Goal: Communication & Community: Connect with others

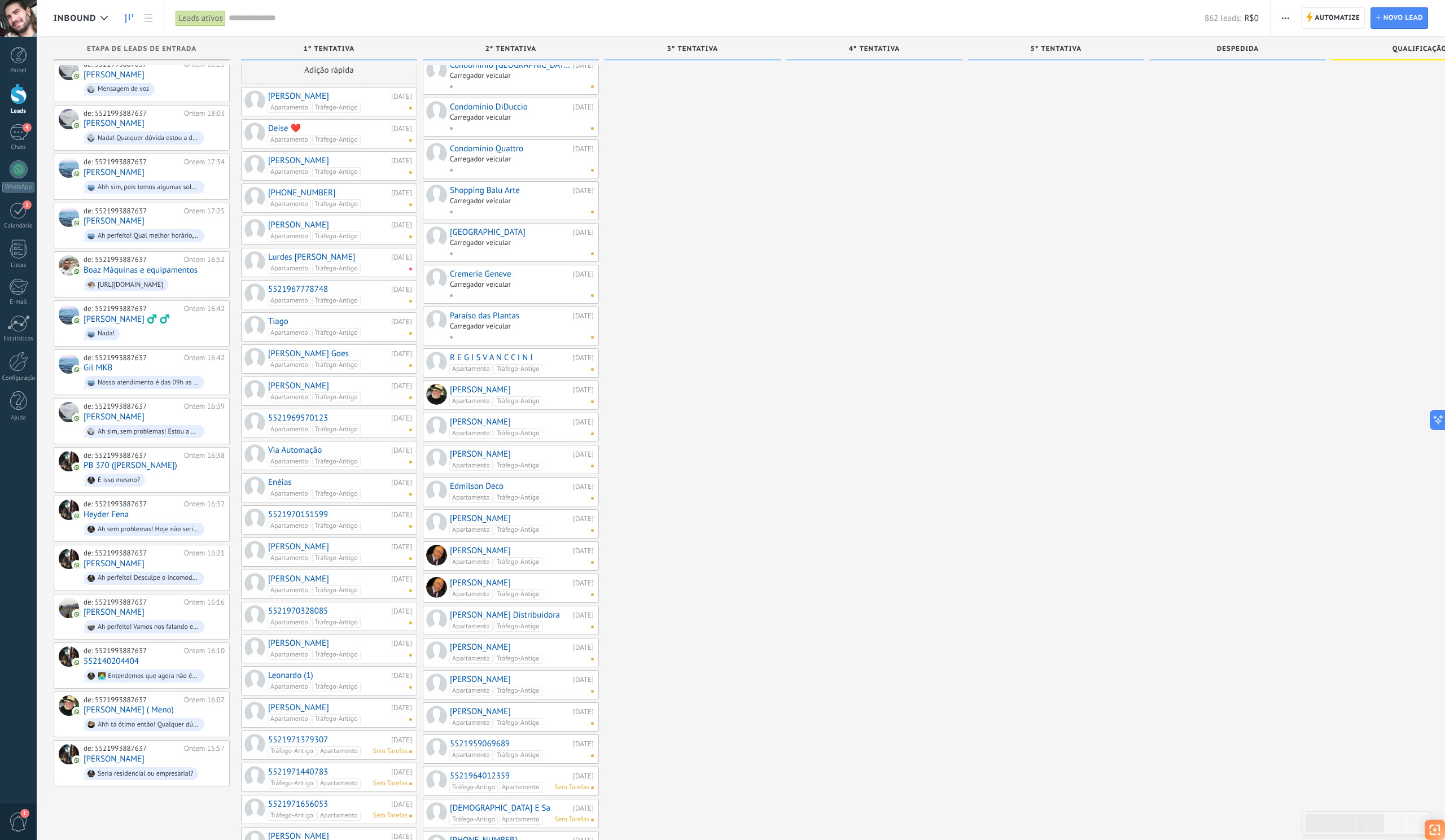
click at [500, 77] on div "Carregador veicular" at bounding box center [481, 75] width 61 height 10
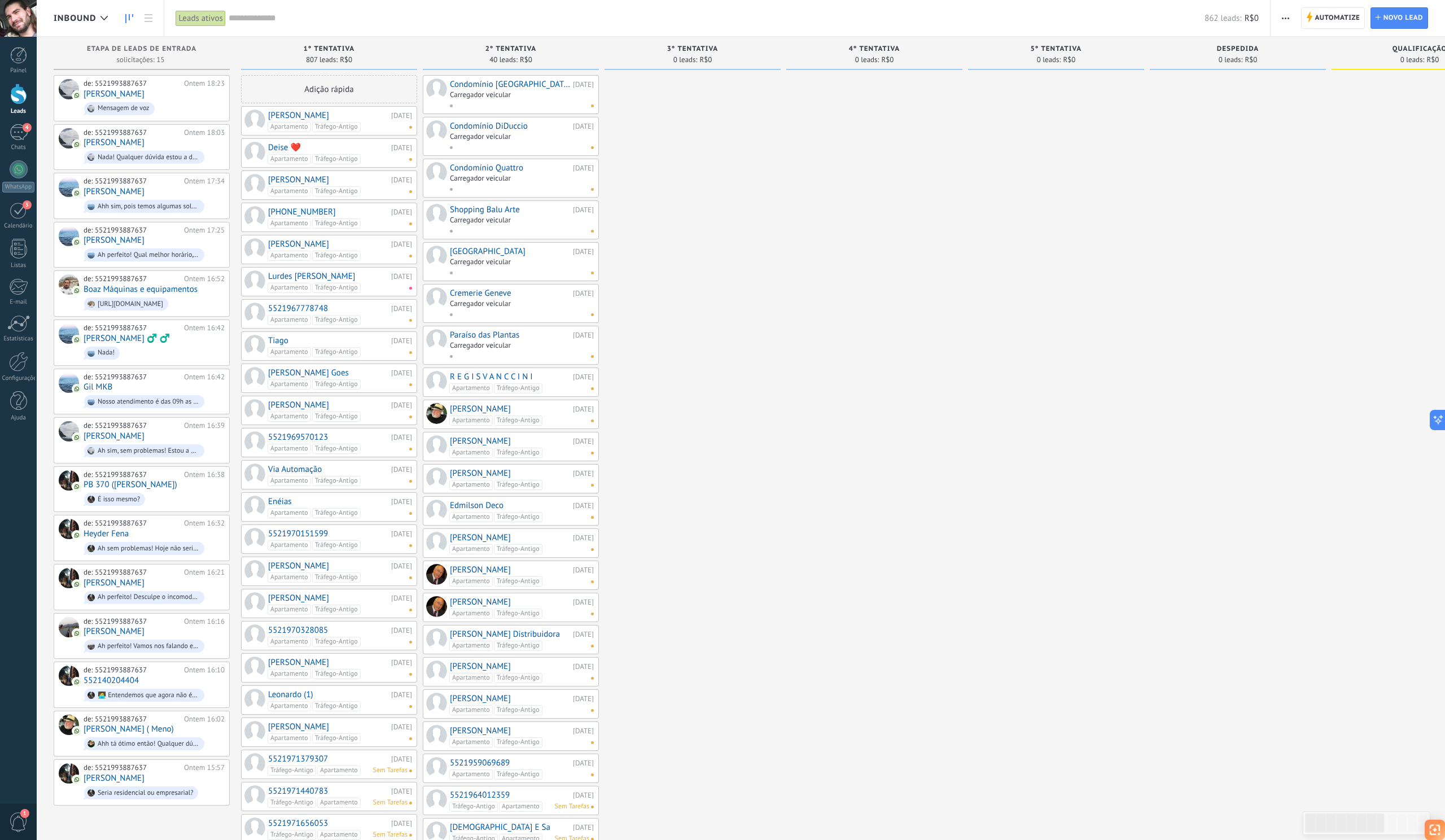
click at [494, 81] on link "Condomínio [GEOGRAPHIC_DATA]" at bounding box center [510, 84] width 120 height 10
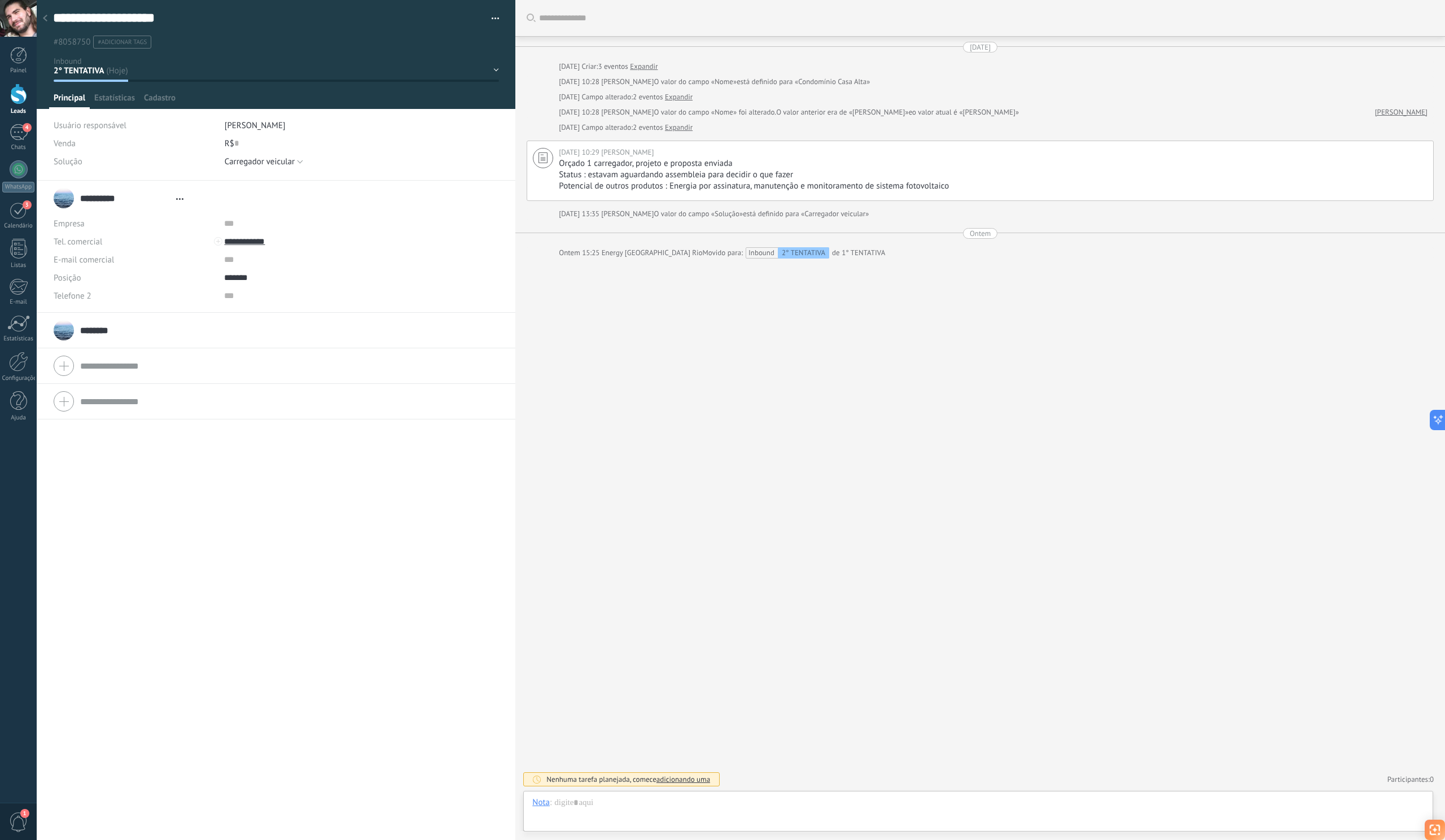
scroll to position [17, 0]
click at [22, 138] on div "4" at bounding box center [18, 133] width 18 height 16
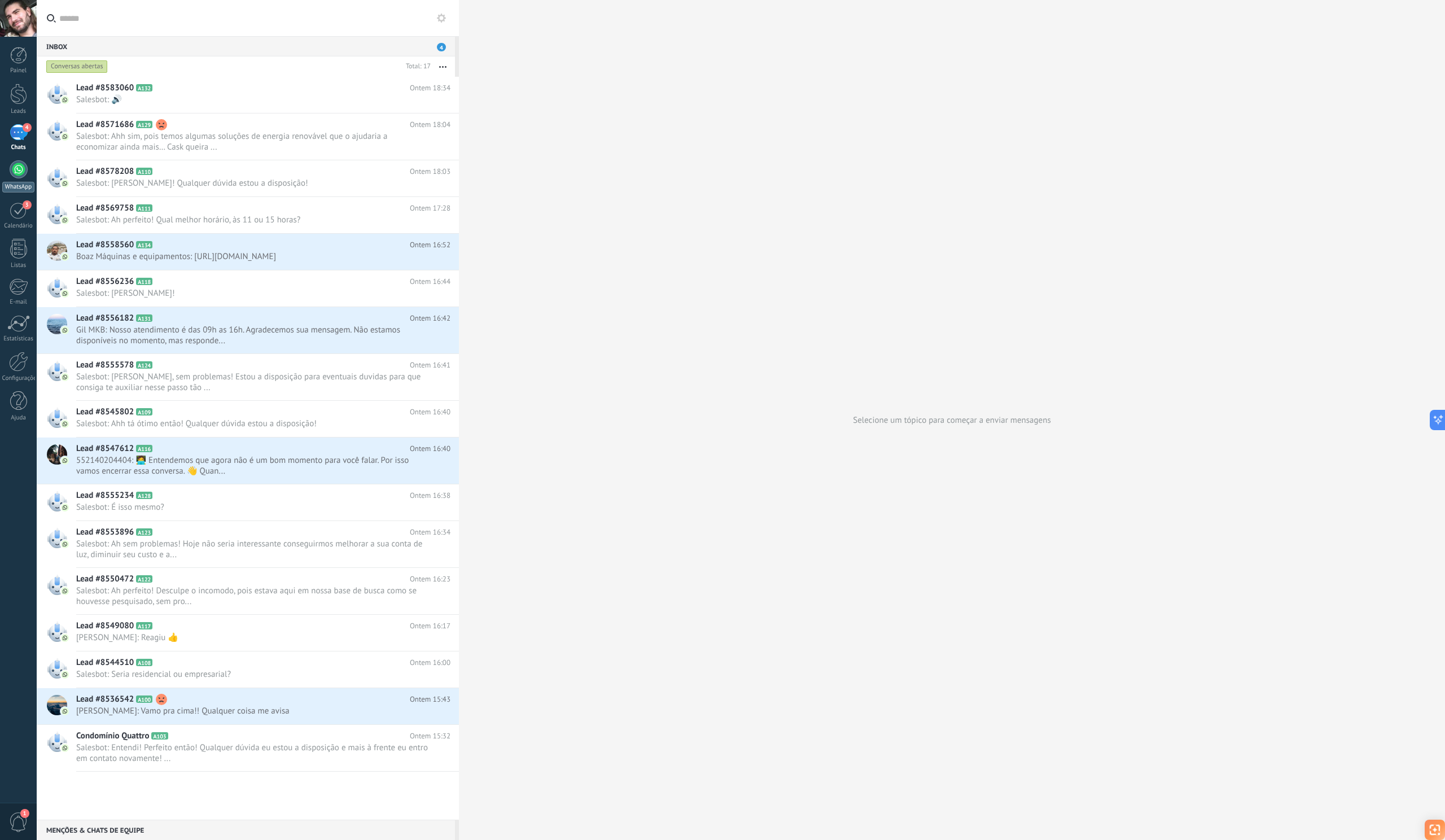
click at [20, 167] on div at bounding box center [18, 169] width 18 height 18
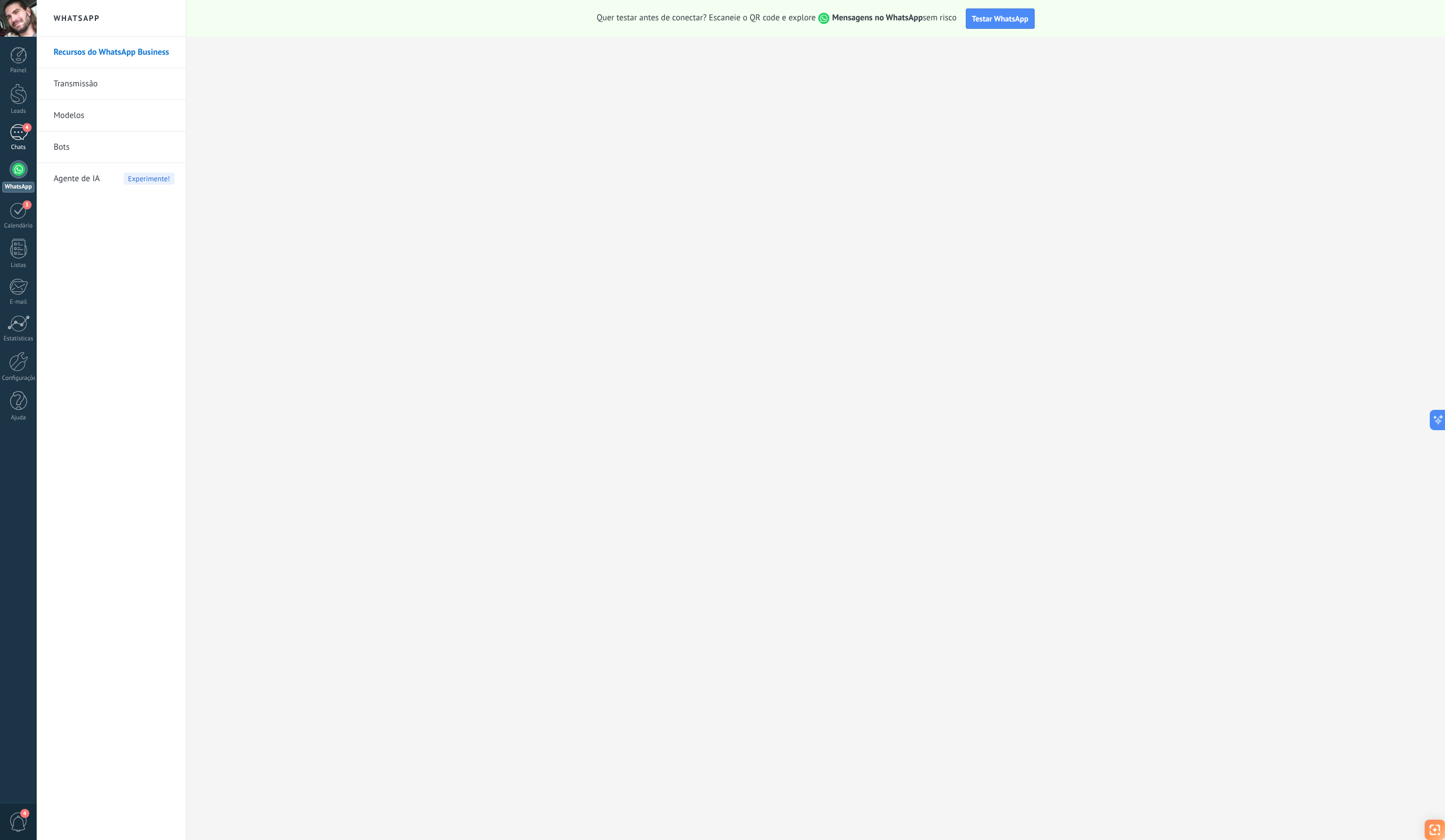
click at [12, 134] on div "4" at bounding box center [18, 133] width 18 height 16
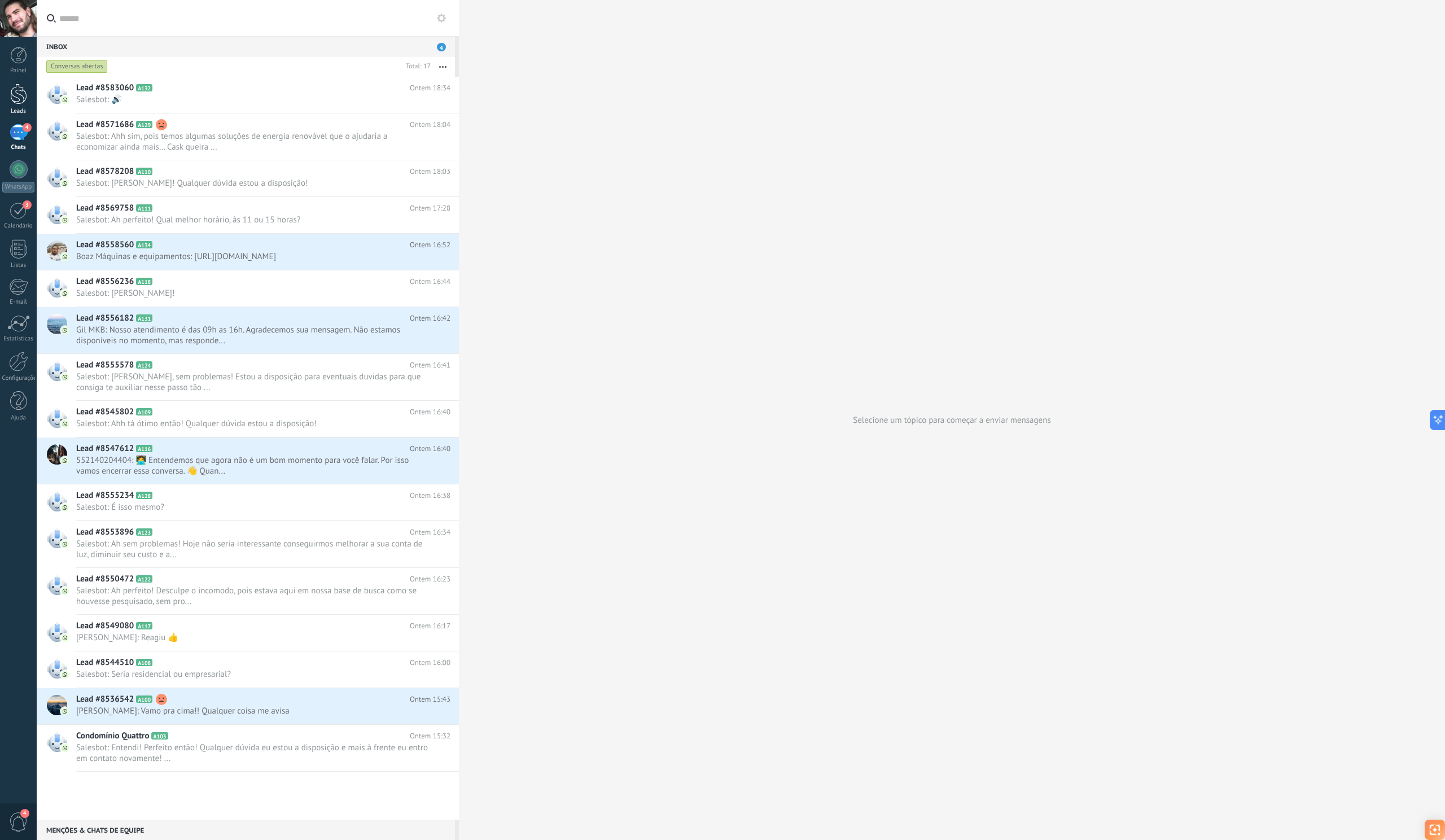
click at [8, 98] on link "Leads" at bounding box center [18, 99] width 37 height 32
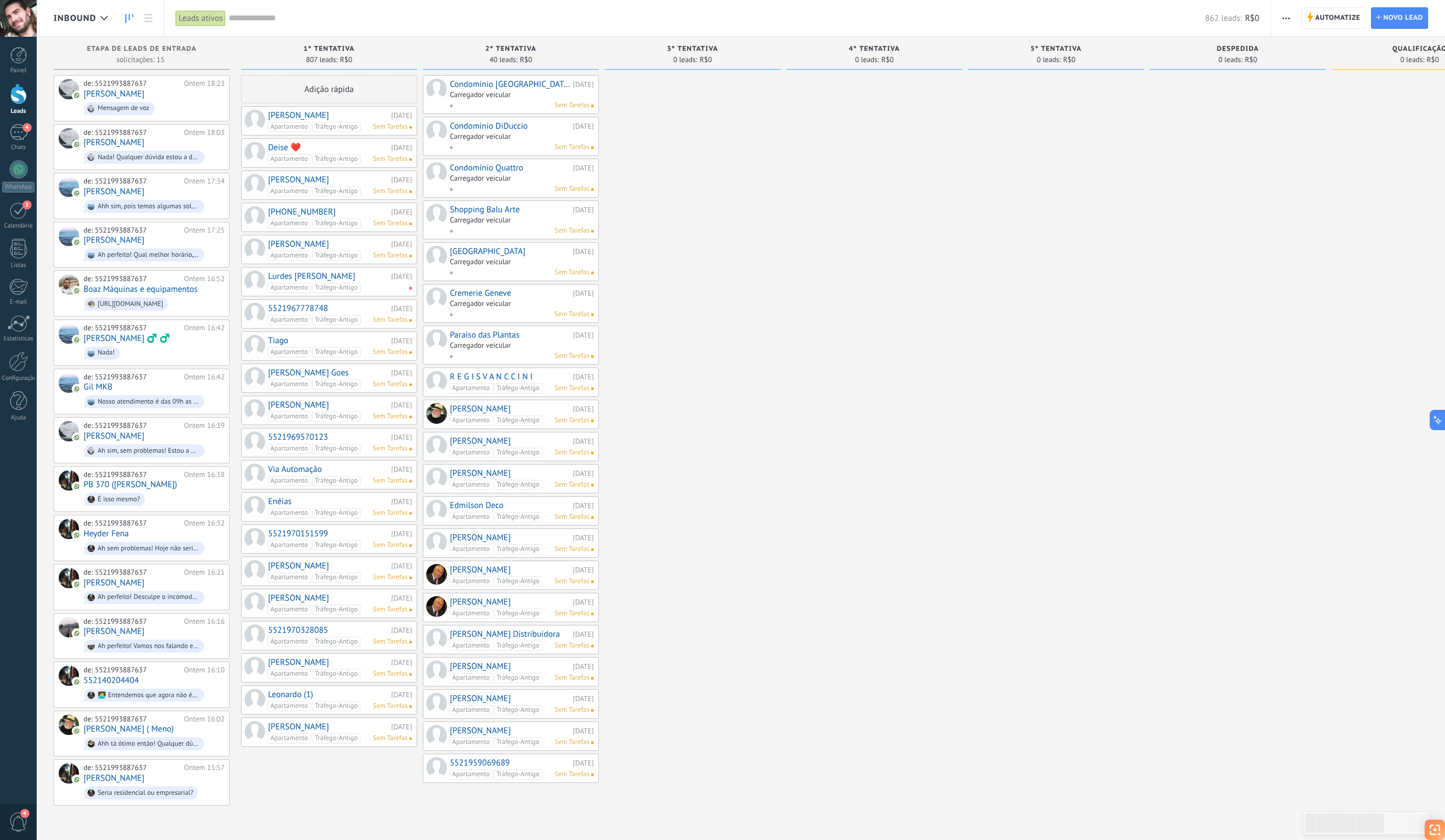
click at [506, 81] on link "Condomínio [GEOGRAPHIC_DATA]" at bounding box center [510, 84] width 120 height 10
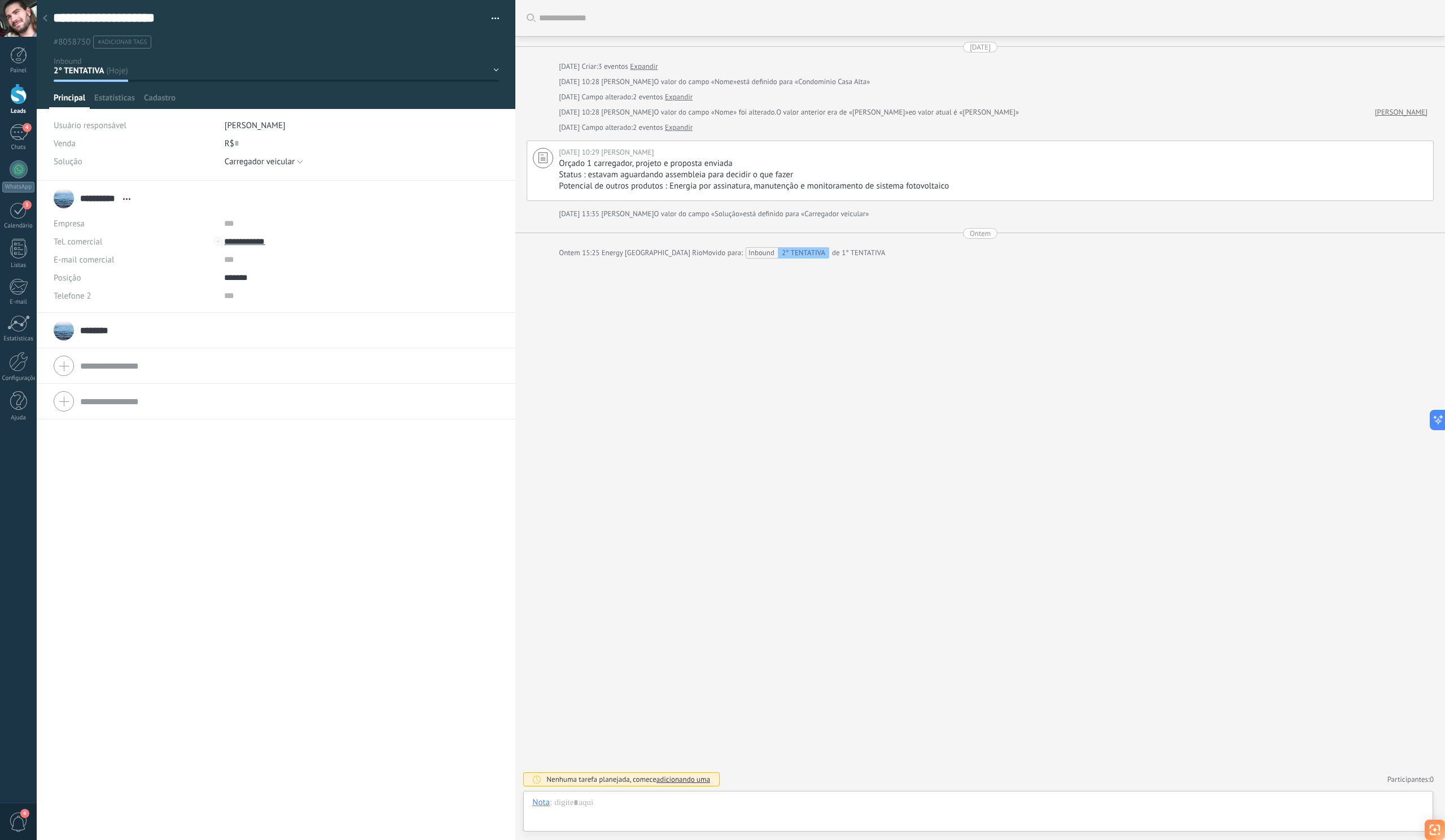
scroll to position [17, 0]
drag, startPoint x: 301, startPoint y: 242, endPoint x: 236, endPoint y: 241, distance: 65.0
click at [236, 241] on input "**********" at bounding box center [308, 241] width 169 height 18
click at [12, 164] on div at bounding box center [18, 169] width 18 height 18
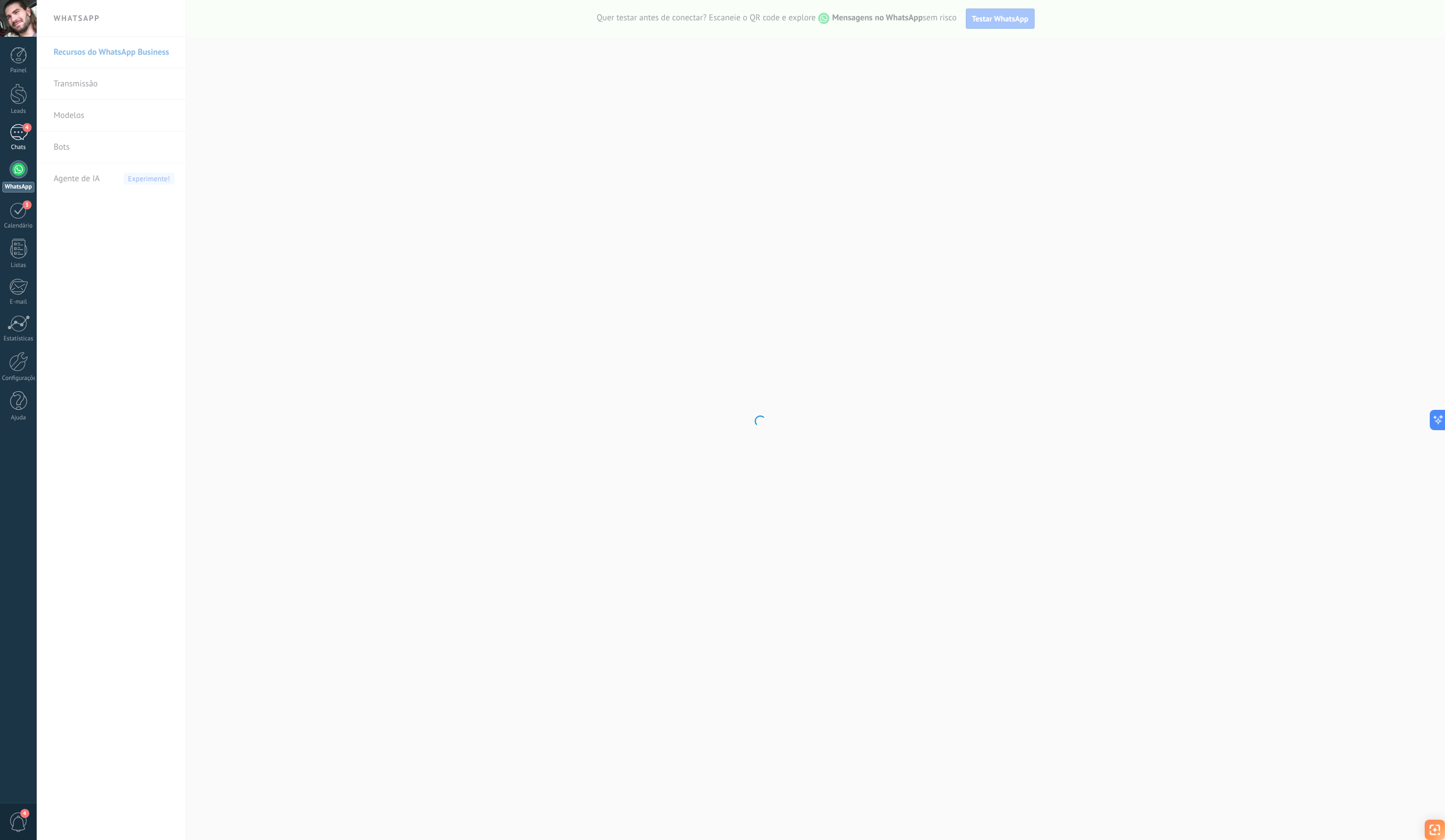
click at [12, 139] on div "4" at bounding box center [18, 133] width 18 height 16
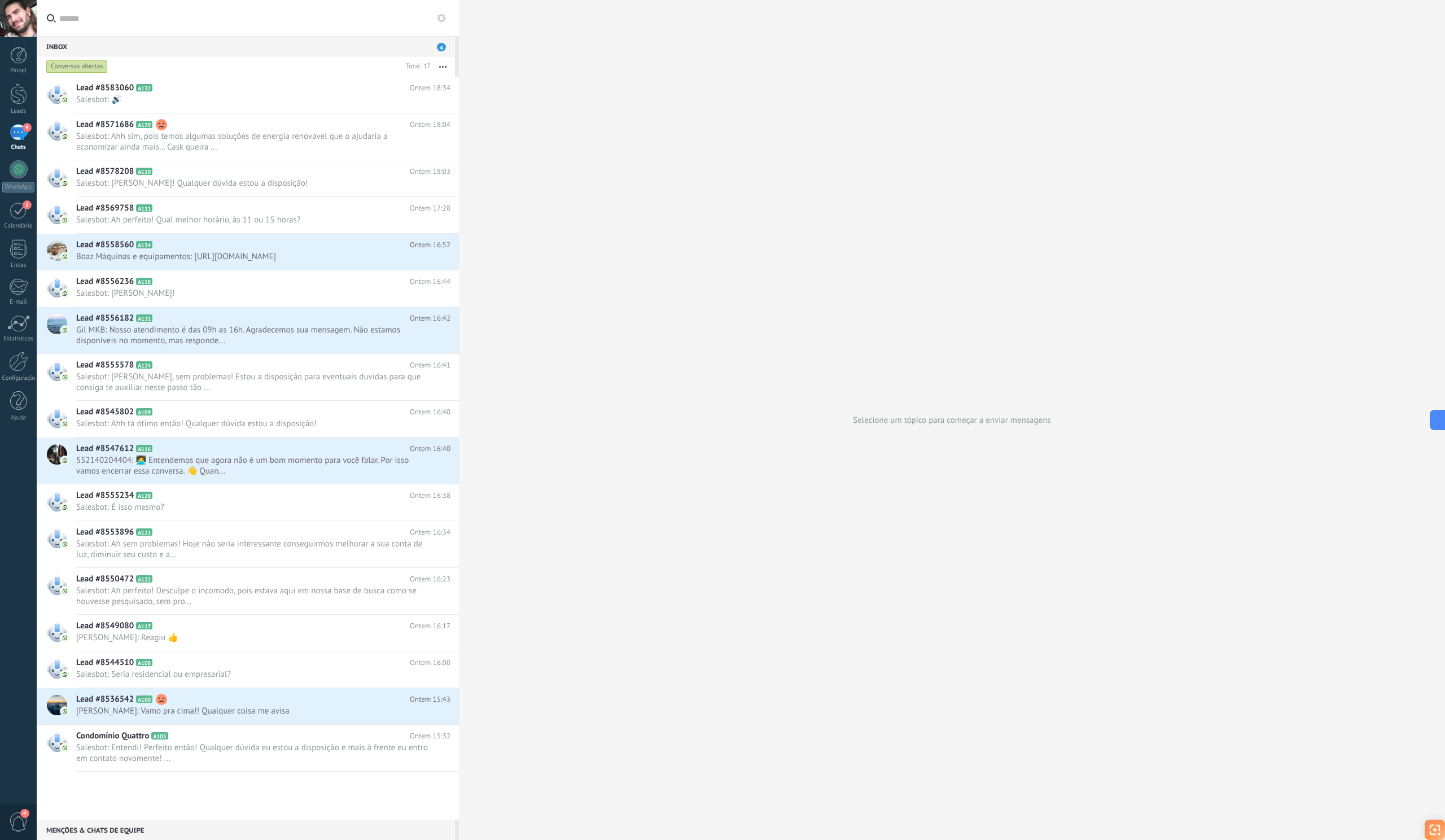
click at [102, 25] on input "text" at bounding box center [255, 18] width 391 height 36
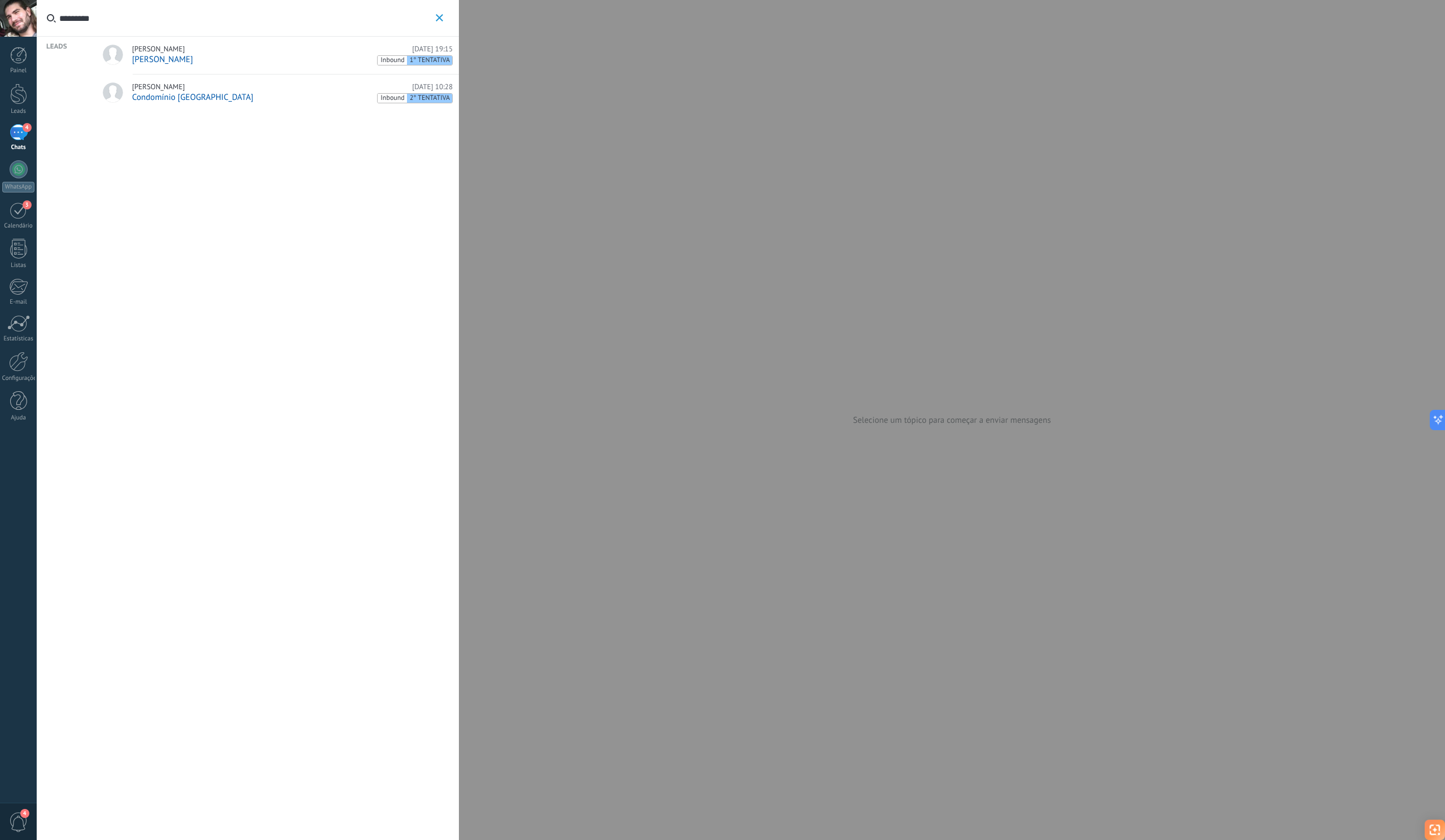
type input "*********"
click at [194, 60] on div "[PERSON_NAME] Inbound 1° TENTATIVA" at bounding box center [292, 60] width 321 height 12
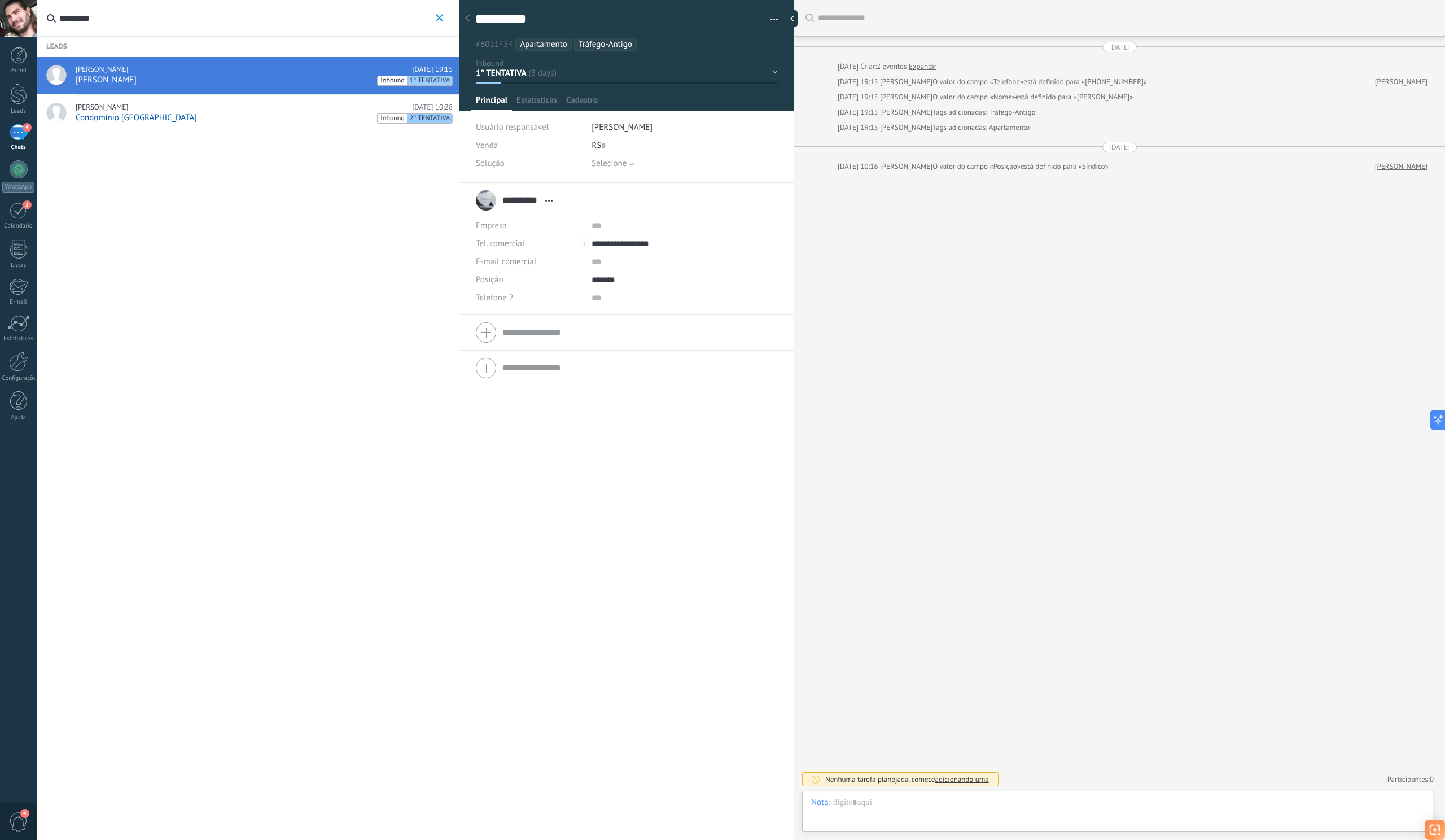
scroll to position [17, 0]
click at [163, 111] on div "[PERSON_NAME] [DATE] 10:28" at bounding box center [264, 107] width 377 height 9
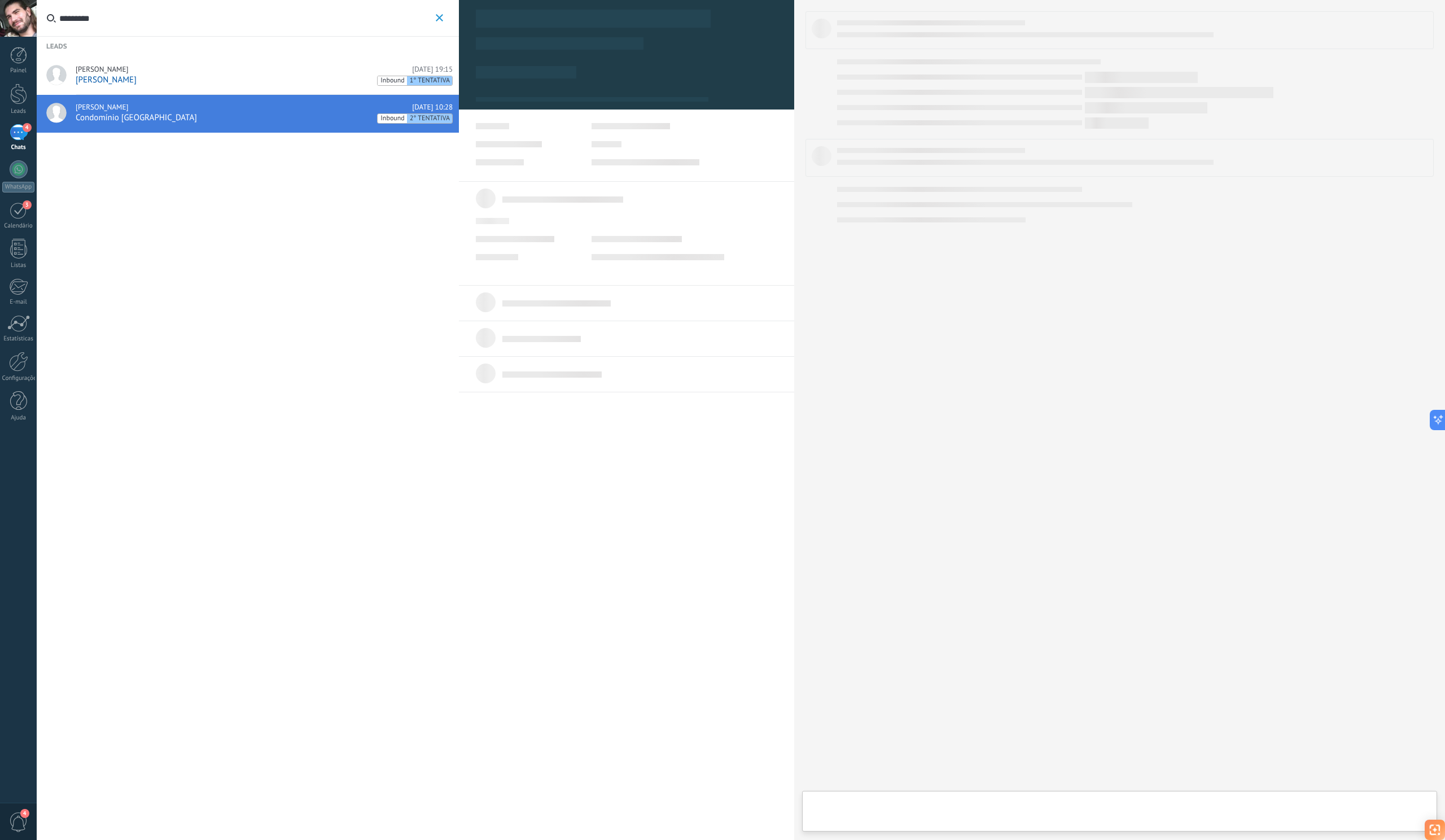
scroll to position [17, 0]
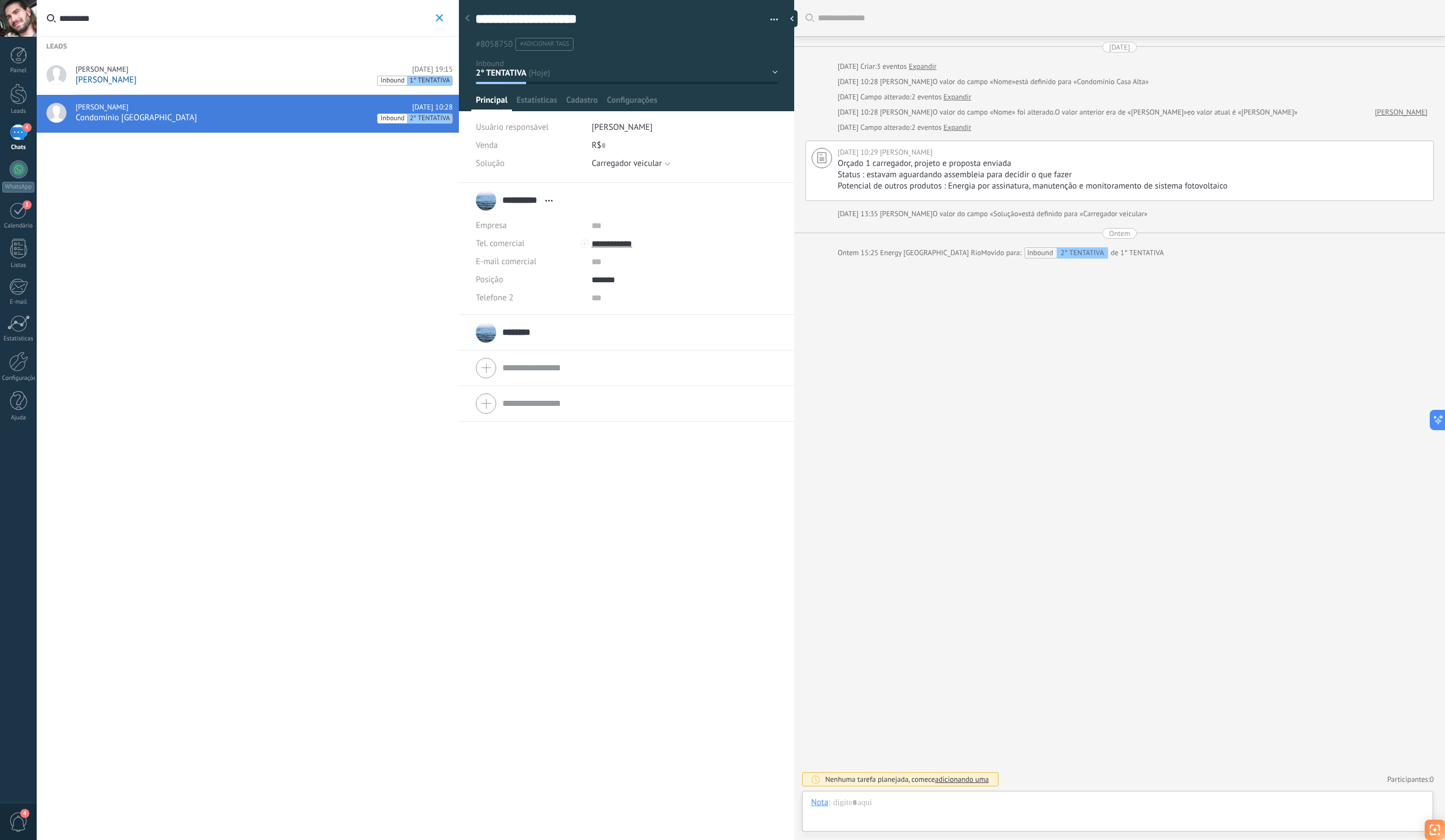
click at [173, 71] on div "[PERSON_NAME] [DATE] 19:15" at bounding box center [264, 70] width 377 height 9
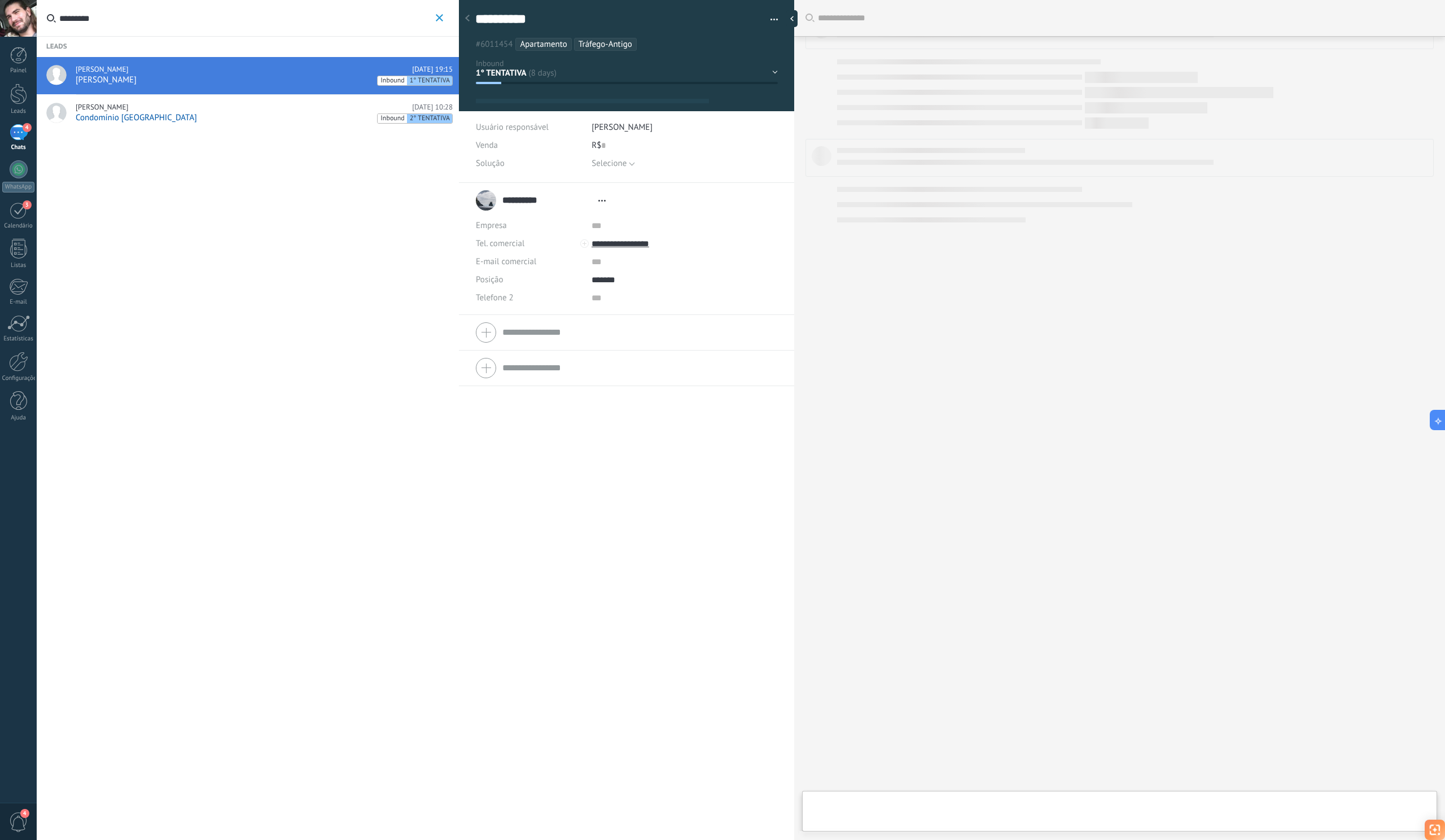
scroll to position [17, 0]
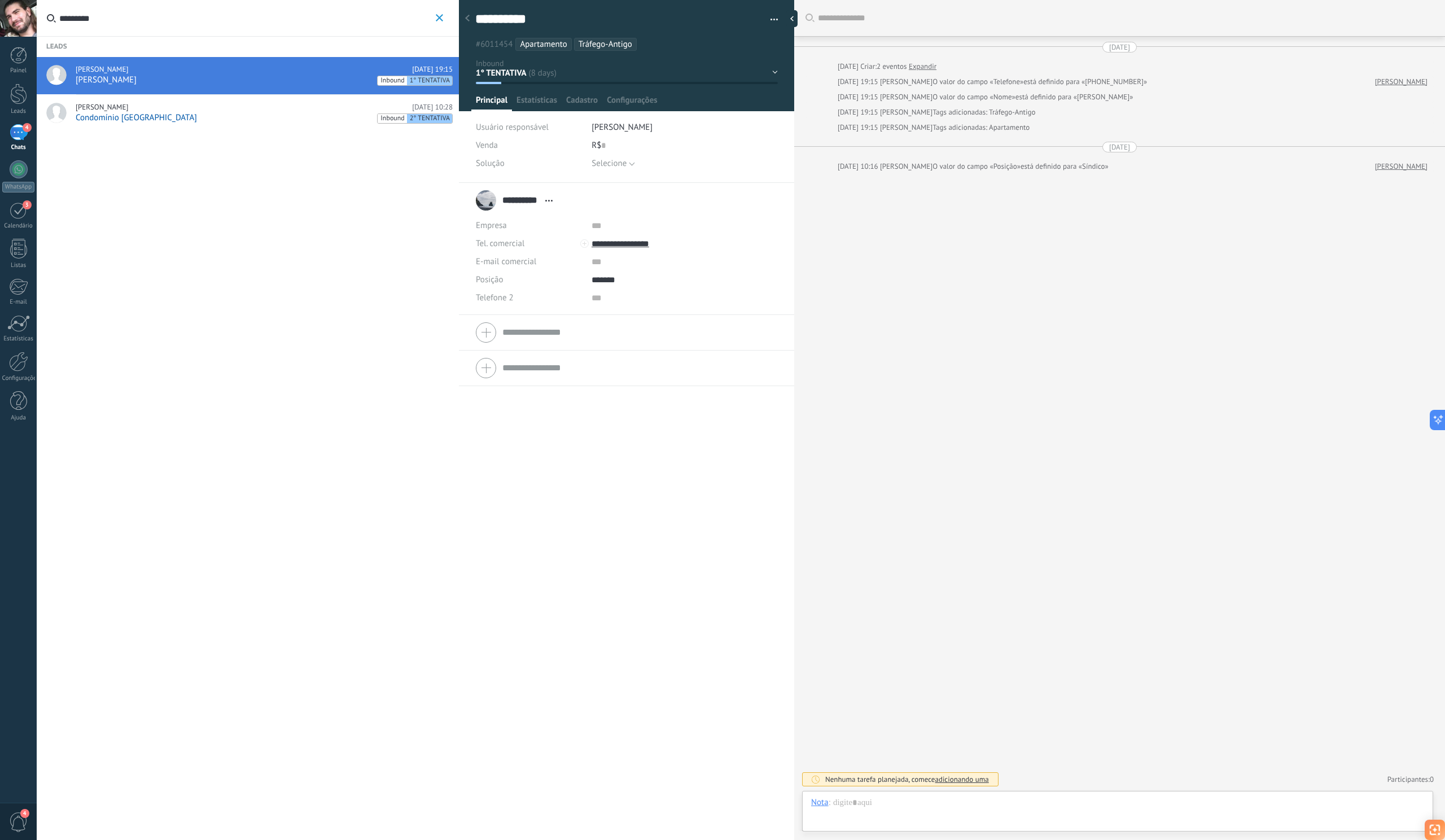
click at [190, 104] on div "[PERSON_NAME] [DATE] 10:28" at bounding box center [264, 107] width 377 height 9
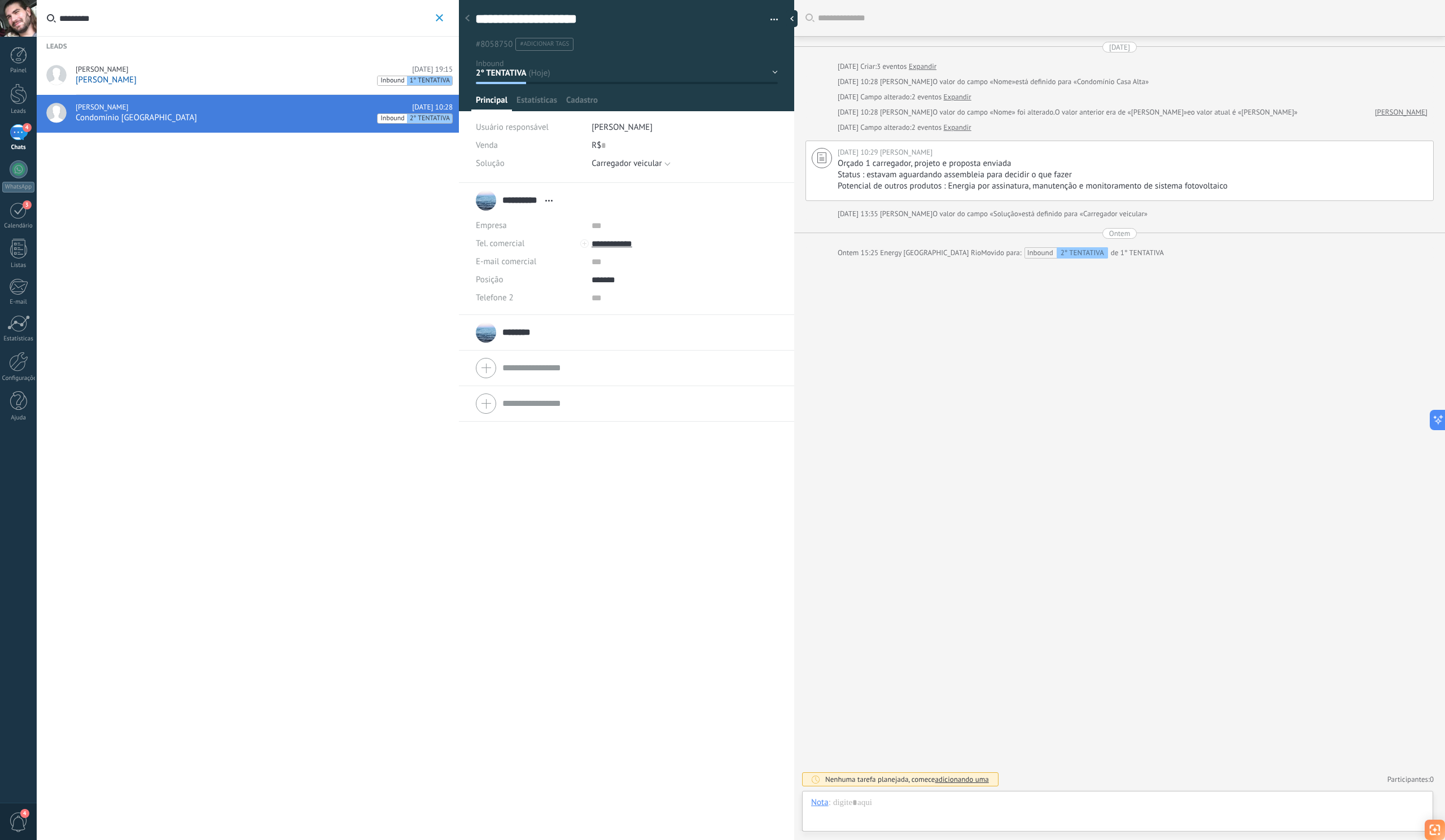
scroll to position [17, 0]
click at [18, 132] on div "4" at bounding box center [18, 133] width 18 height 16
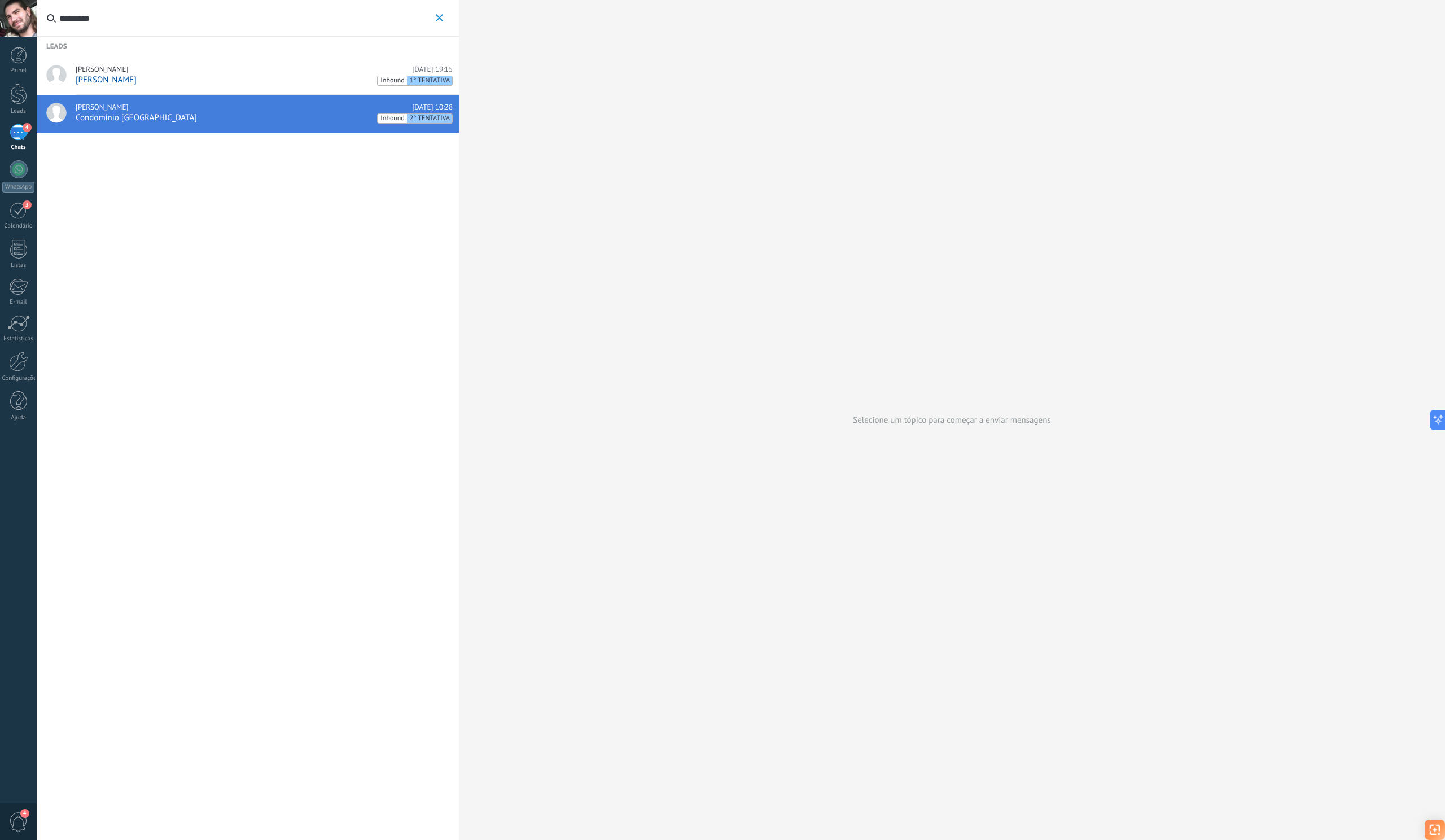
click at [18, 132] on div "4" at bounding box center [18, 133] width 18 height 16
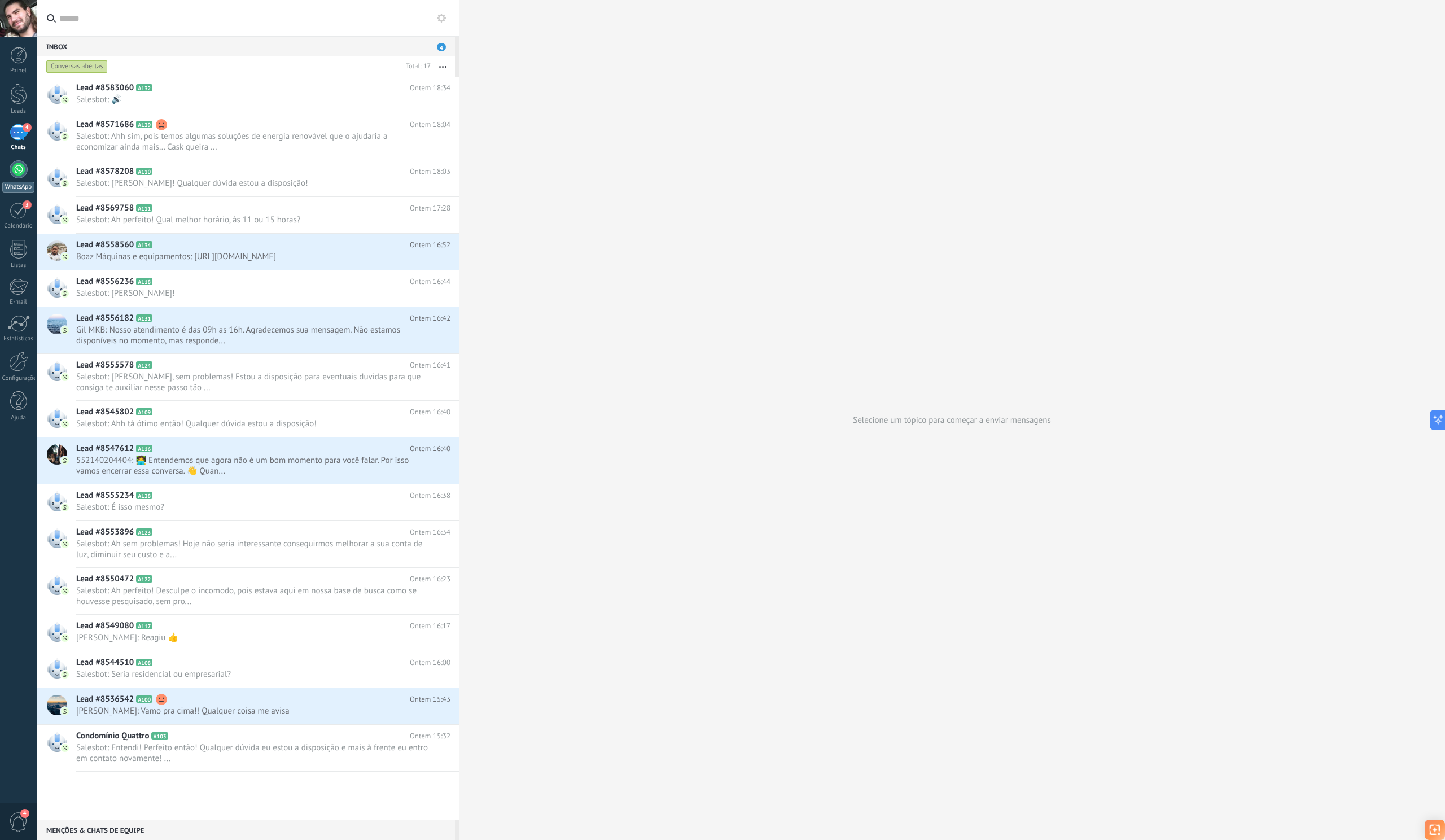
click at [20, 165] on div at bounding box center [18, 169] width 18 height 18
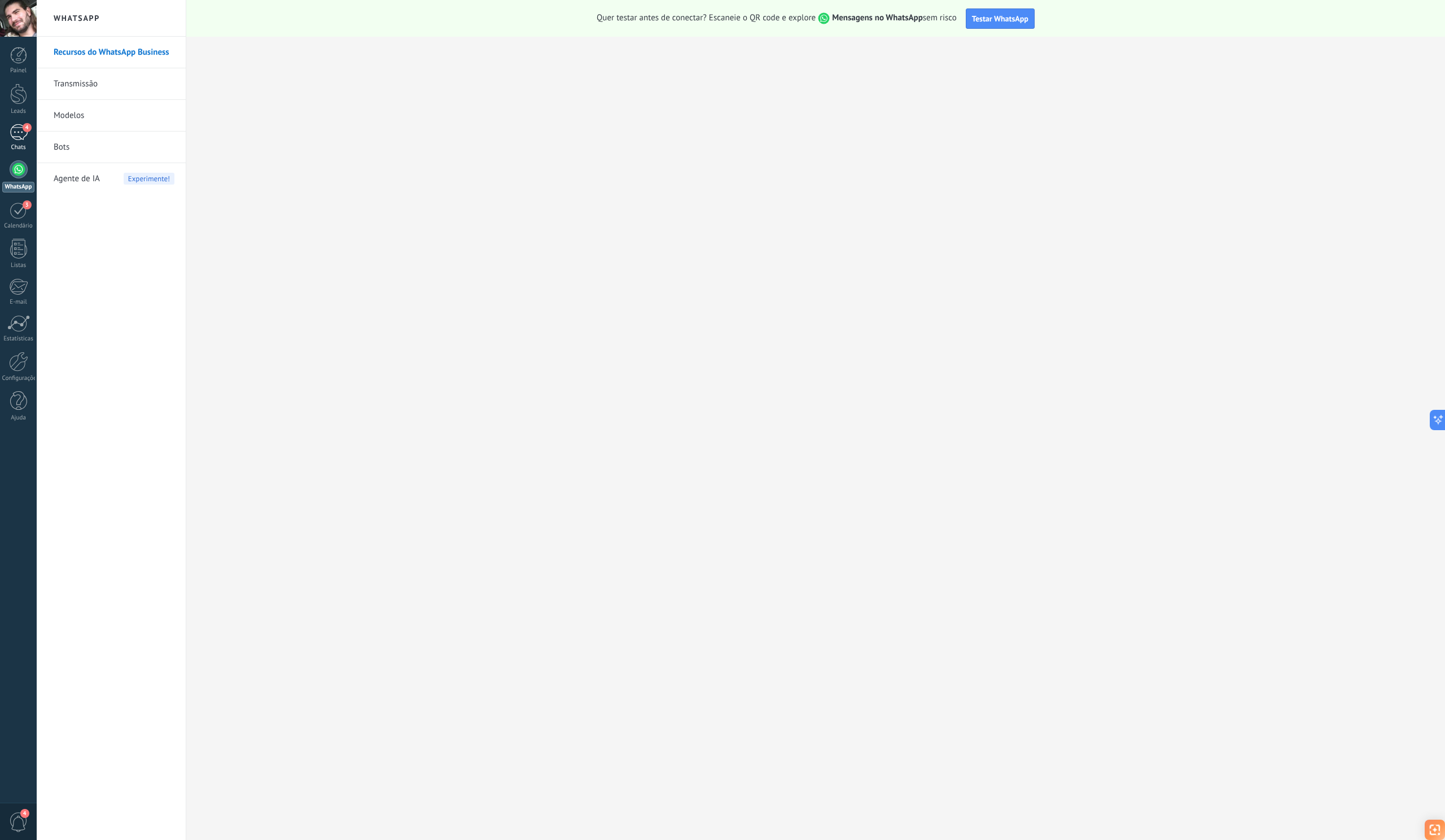
click at [18, 126] on div "4" at bounding box center [18, 133] width 18 height 16
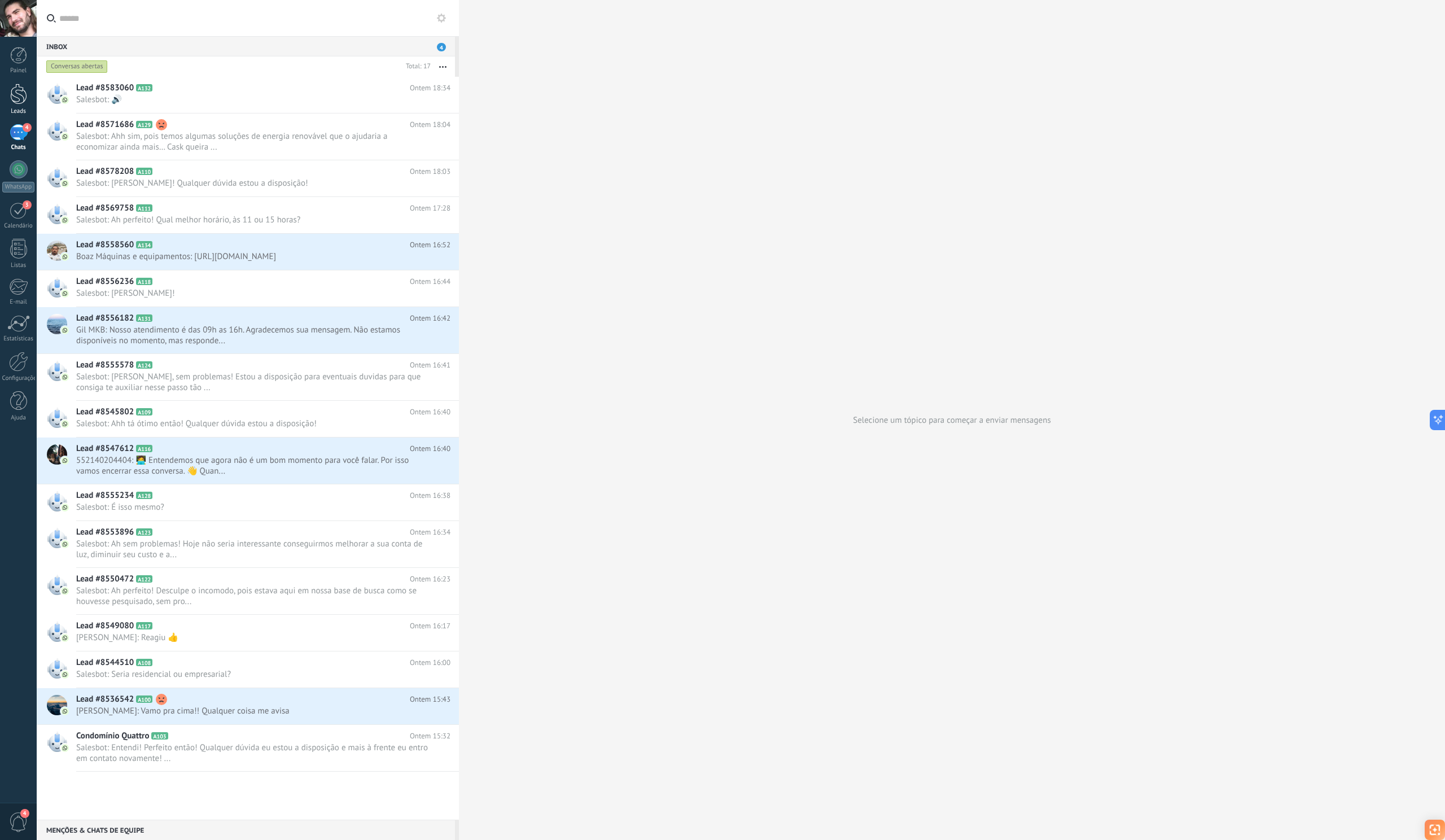
click at [21, 98] on div at bounding box center [18, 94] width 17 height 21
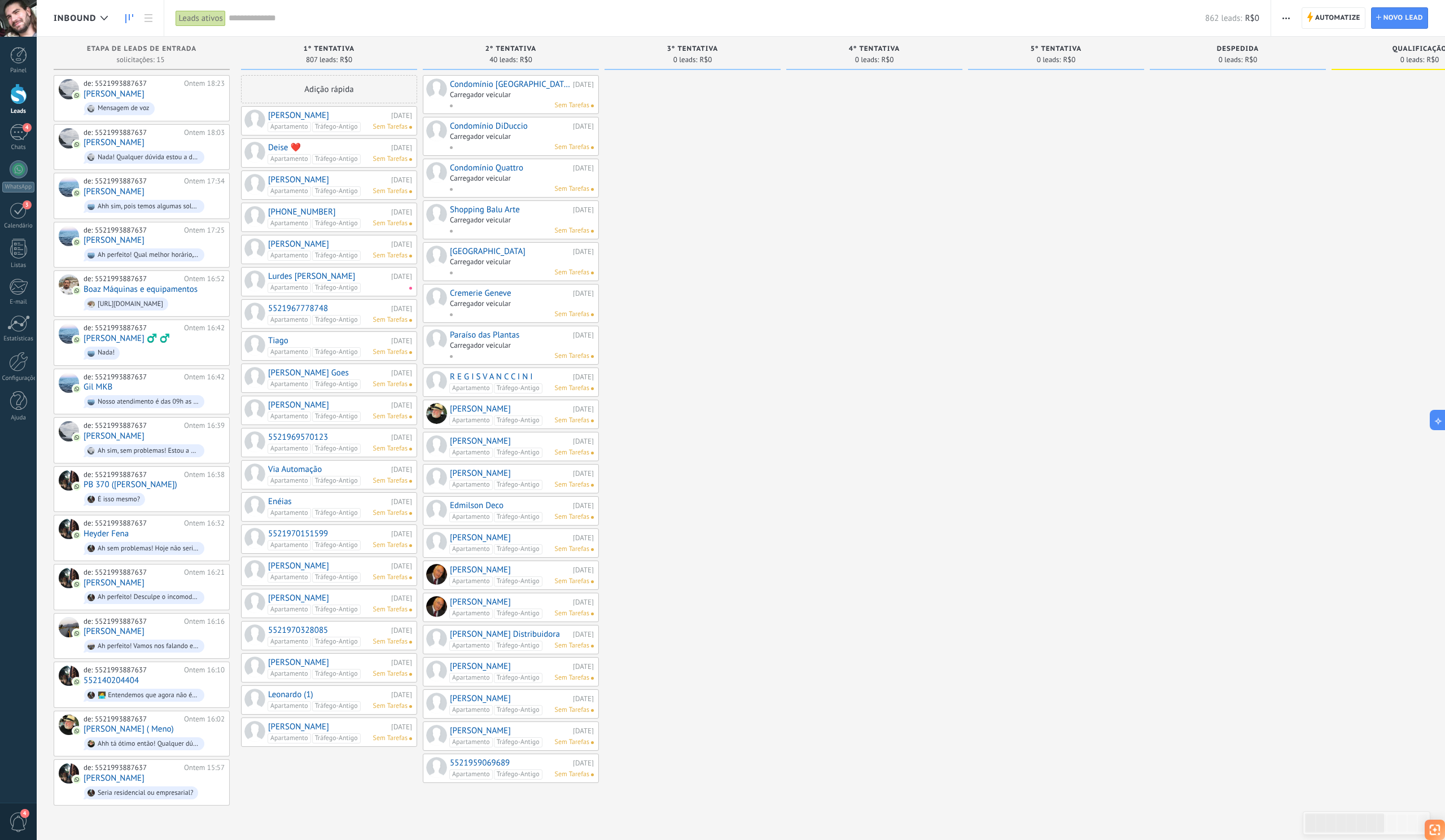
click at [498, 86] on link "Condomínio [GEOGRAPHIC_DATA]" at bounding box center [510, 84] width 120 height 10
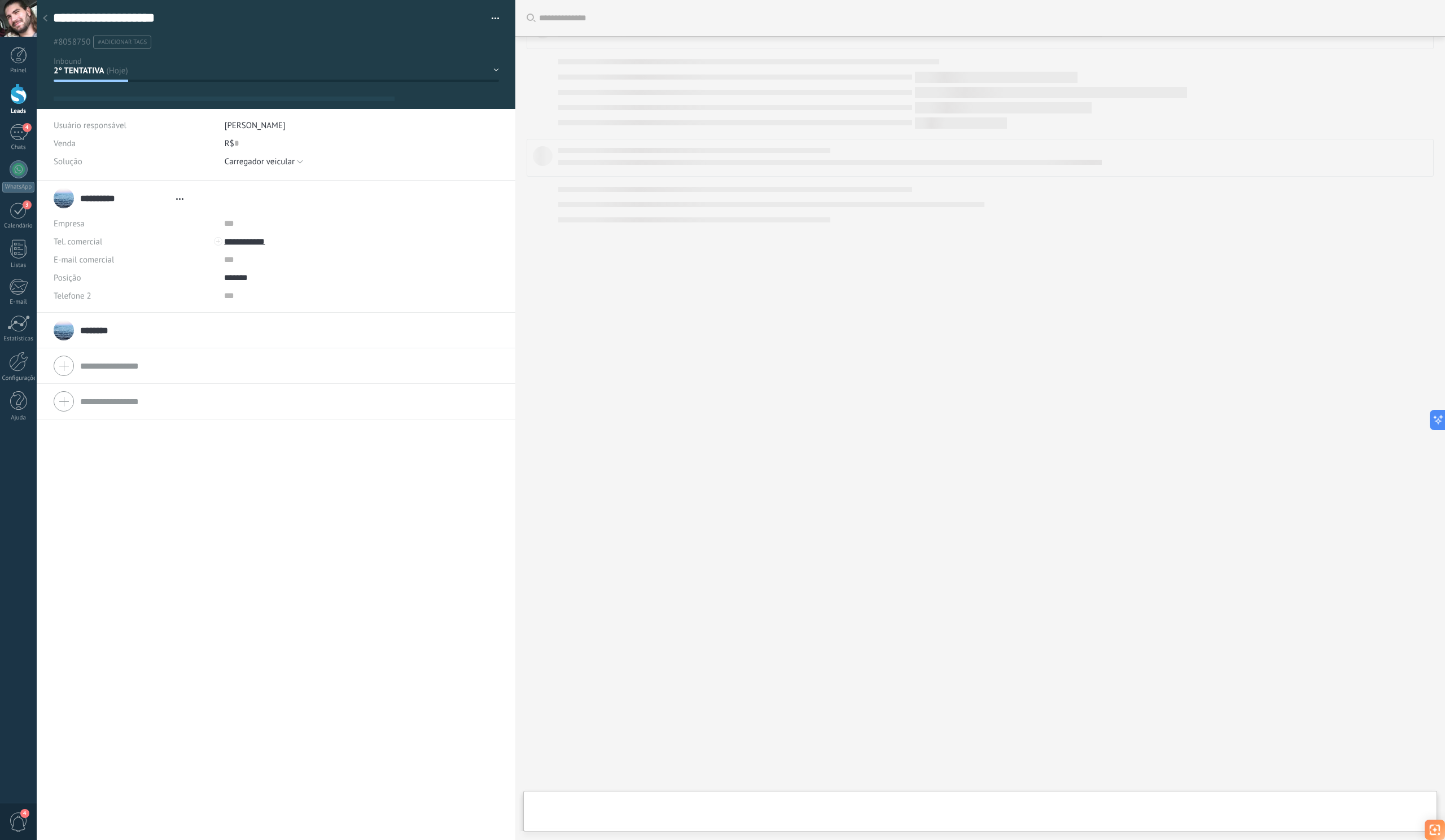
type textarea "**********"
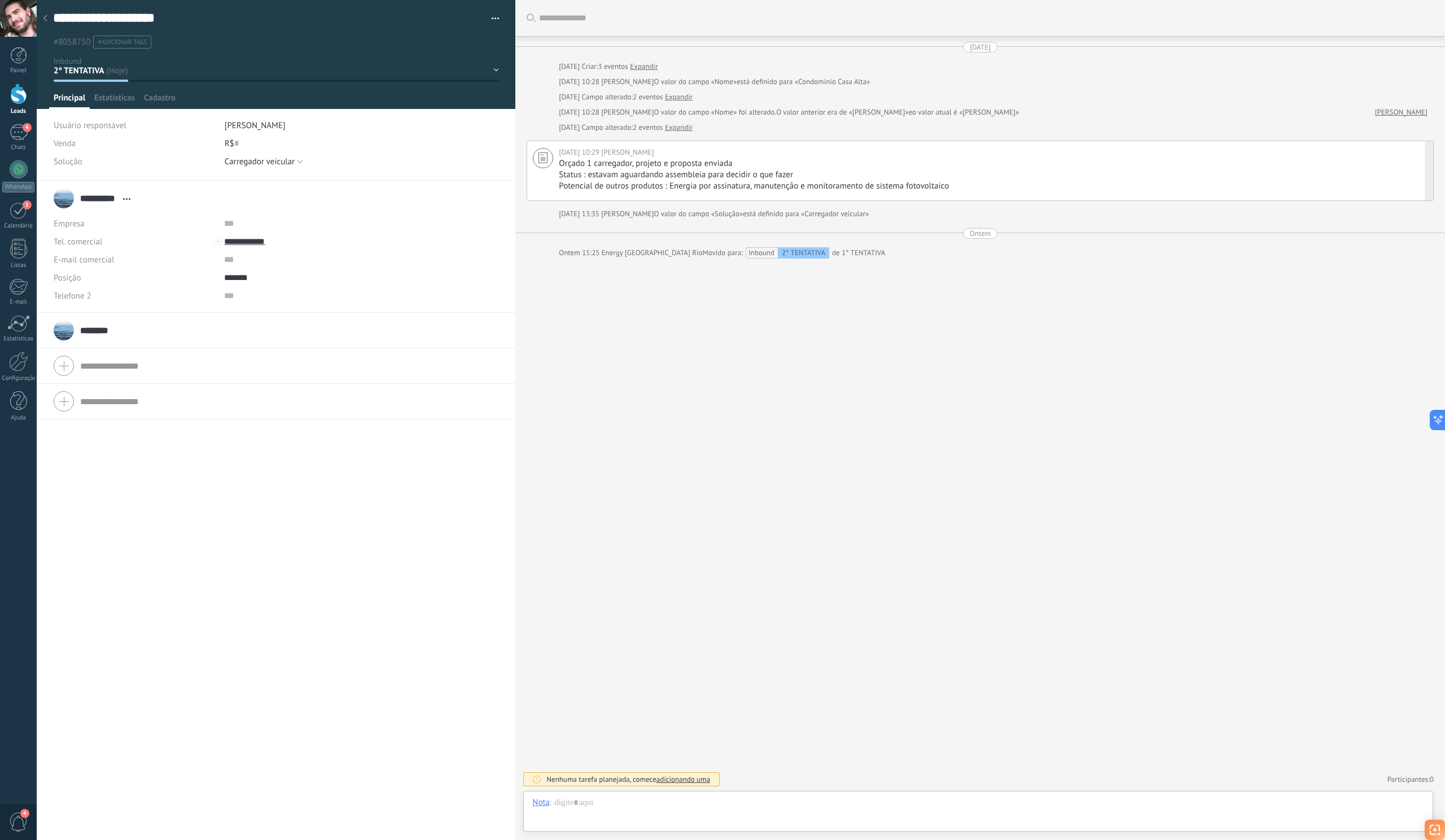
scroll to position [17, 0]
click at [69, 44] on span "#8058750" at bounding box center [72, 42] width 37 height 11
copy span "8058750"
click at [19, 137] on div "4" at bounding box center [18, 133] width 18 height 16
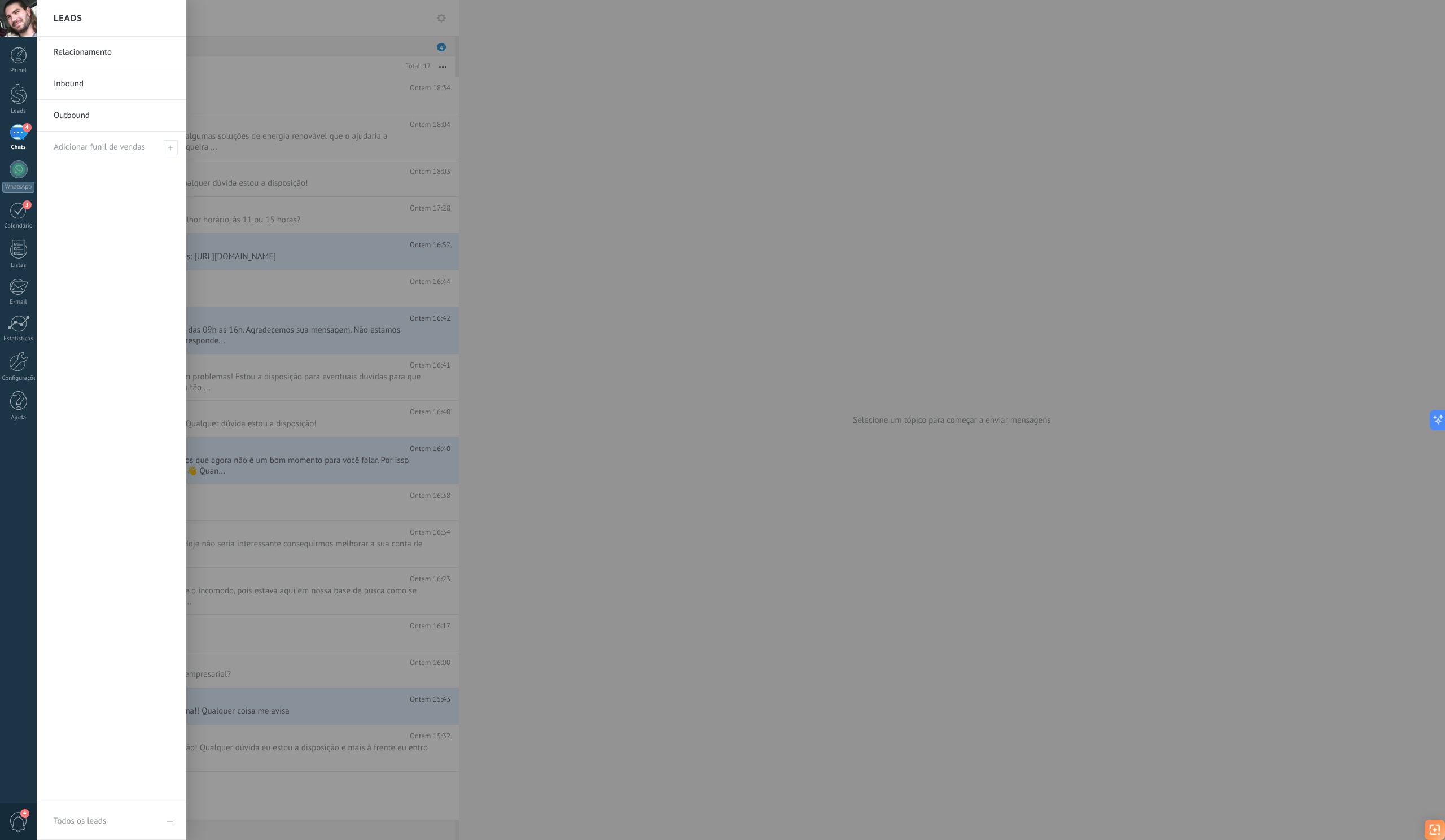
click at [237, 21] on input "text" at bounding box center [255, 18] width 391 height 36
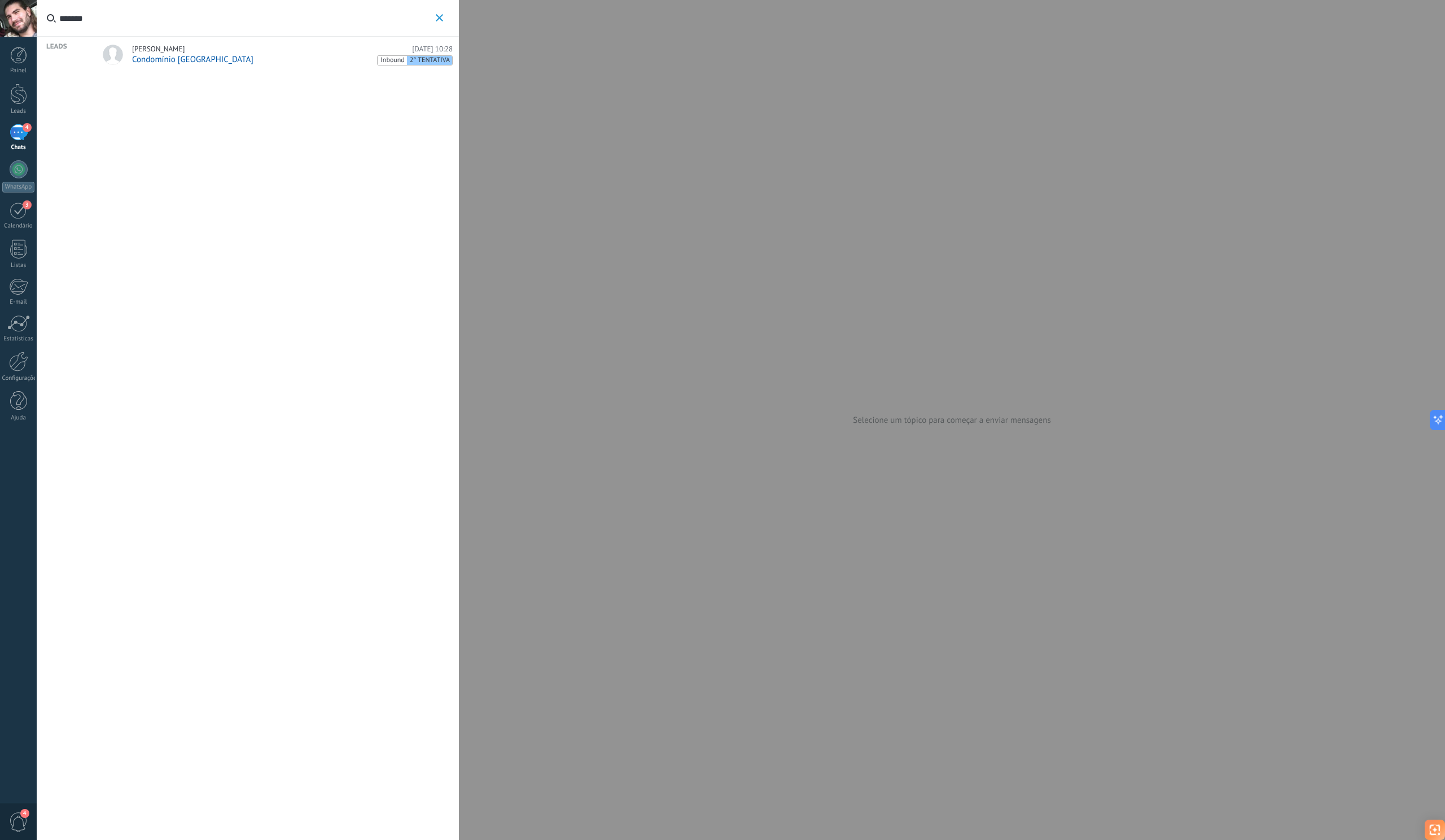
type input "*******"
click at [262, 51] on div "[PERSON_NAME] [DATE] 10:28" at bounding box center [292, 49] width 321 height 9
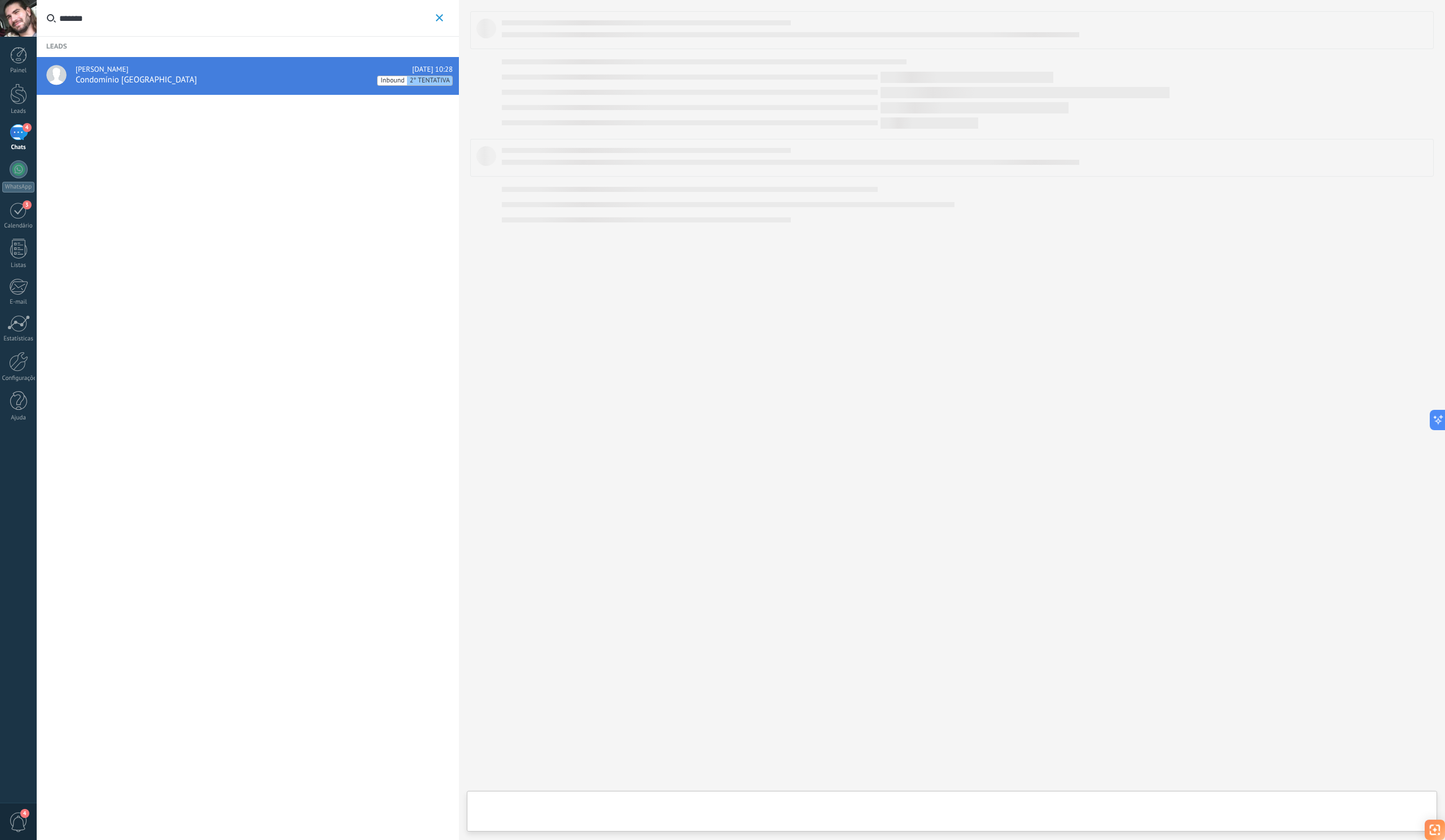
type textarea "**********"
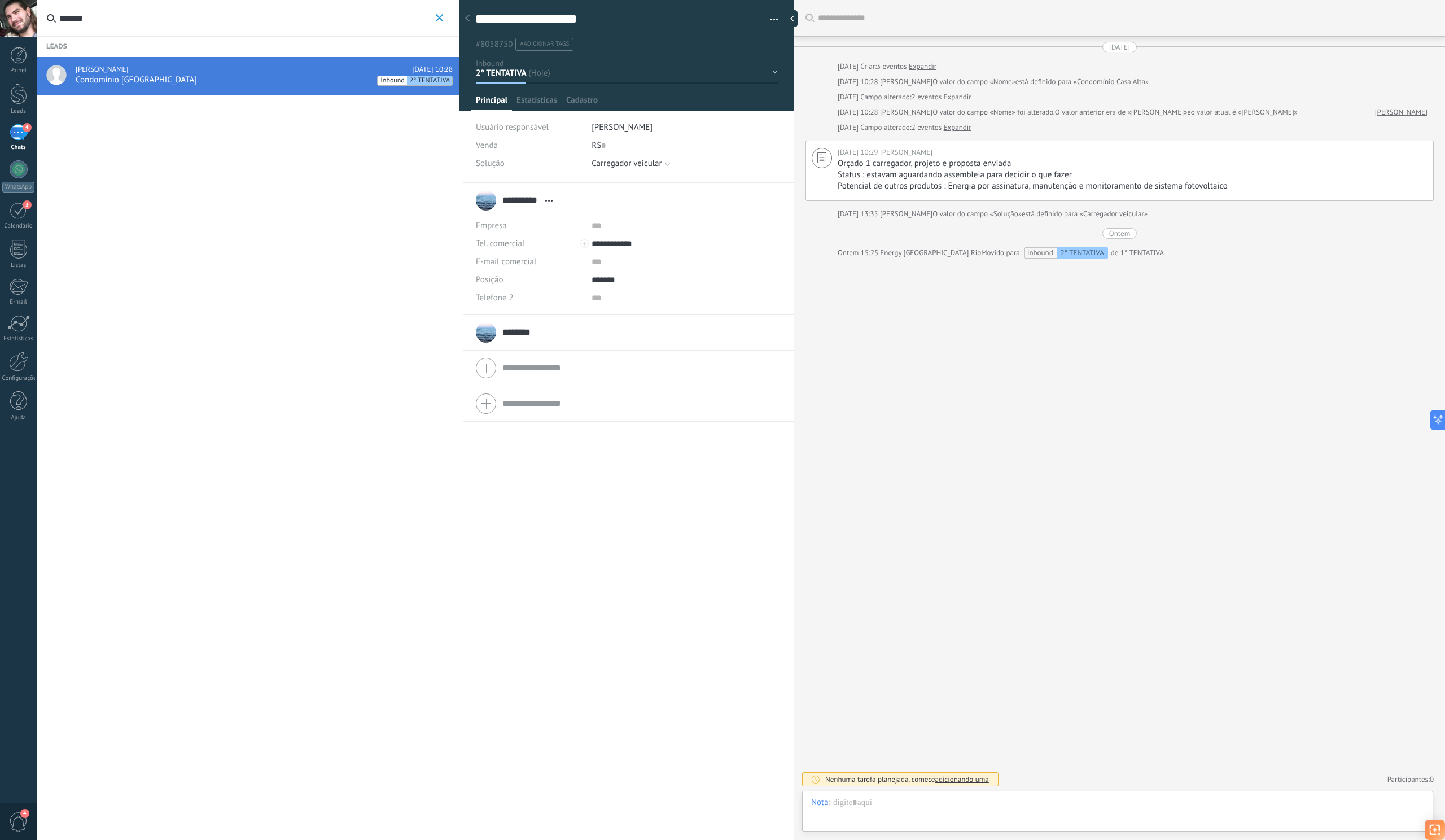
scroll to position [17, 0]
click at [613, 242] on input "**********" at bounding box center [676, 244] width 169 height 18
click at [637, 283] on div "[PHONE_NUMBER] (WhatsApp)" at bounding box center [663, 282] width 141 height 19
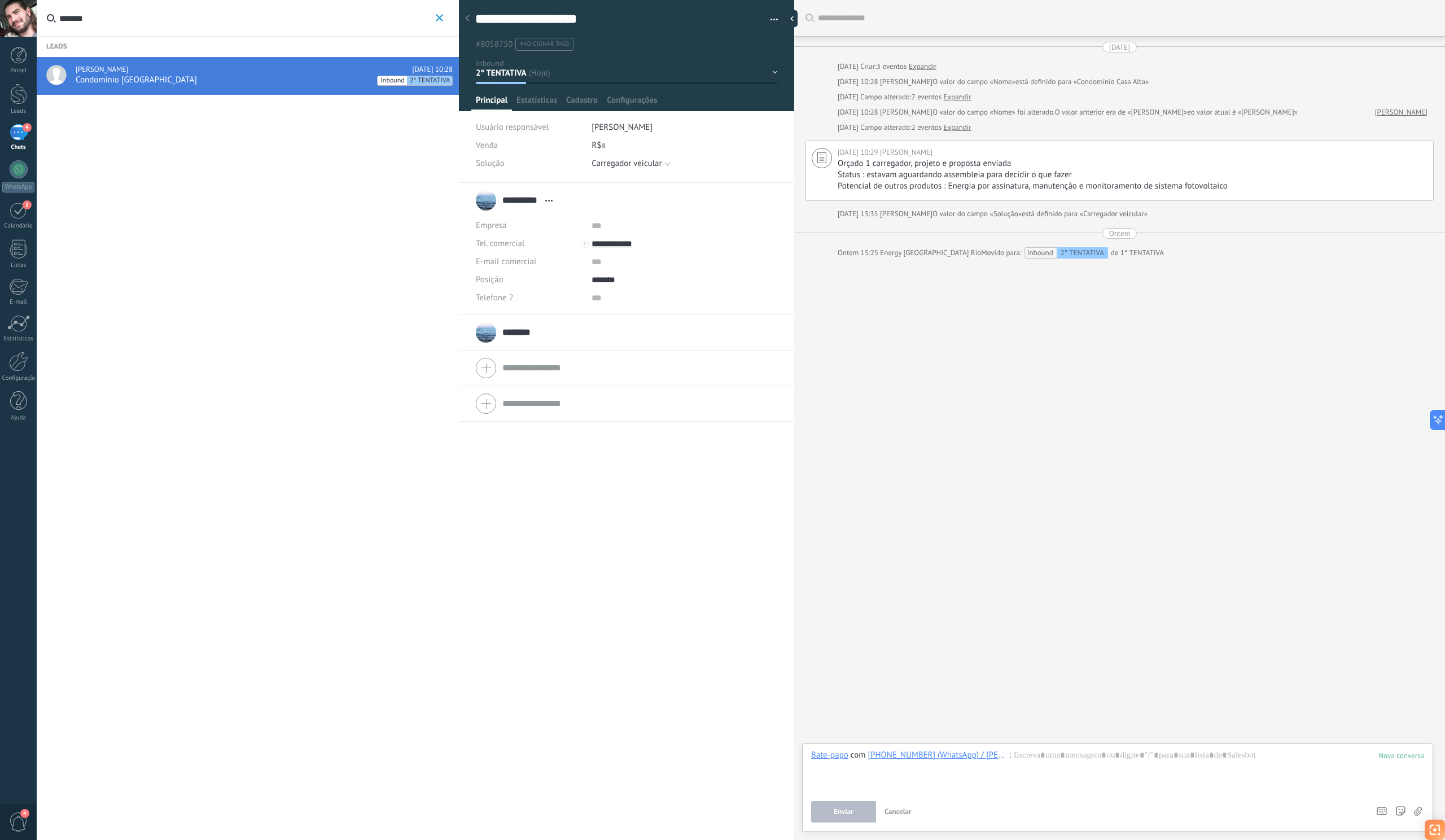
click at [903, 812] on span "Cancelar" at bounding box center [898, 811] width 27 height 10
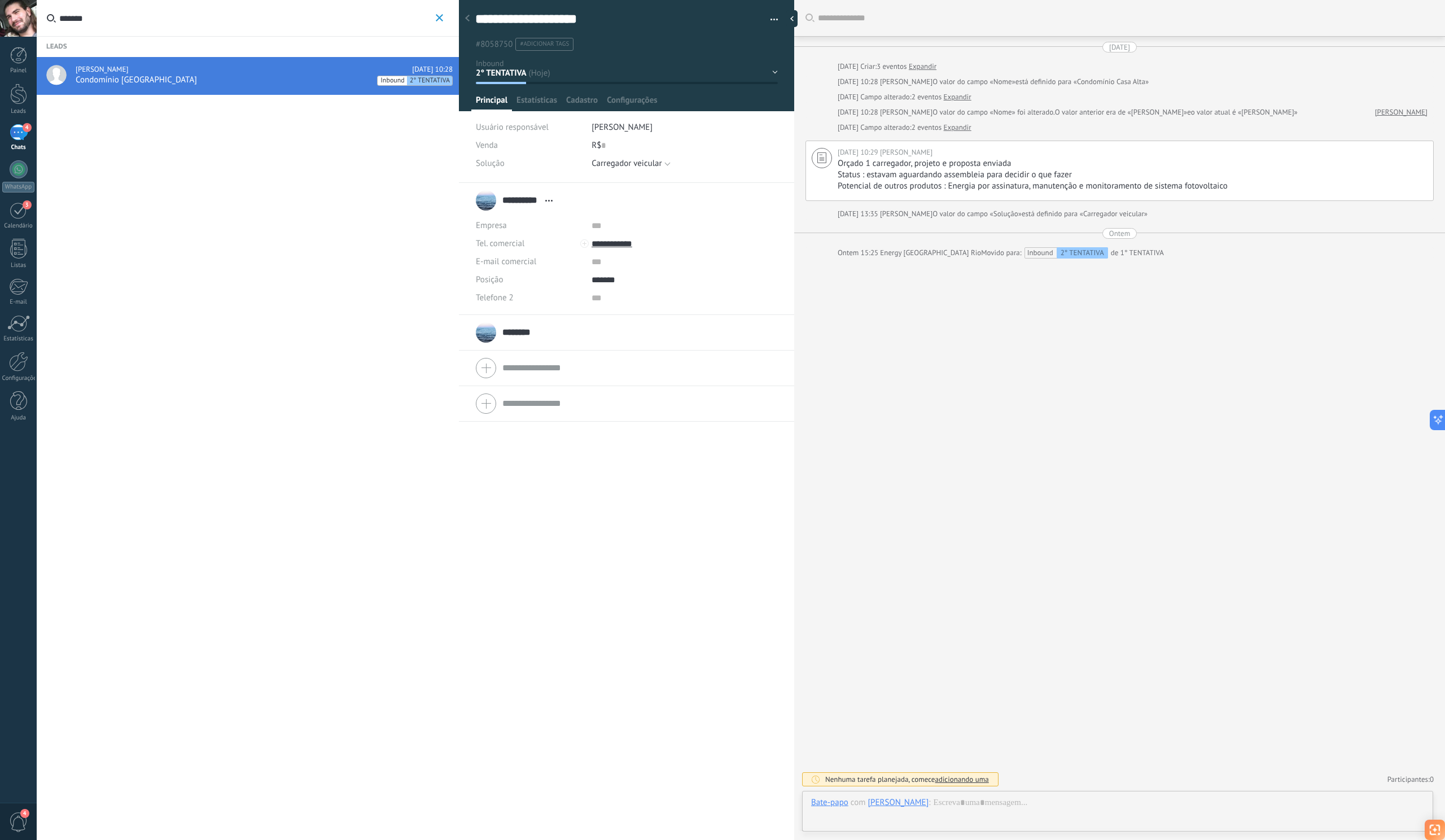
click at [435, 18] on button "*******" at bounding box center [440, 18] width 13 height 14
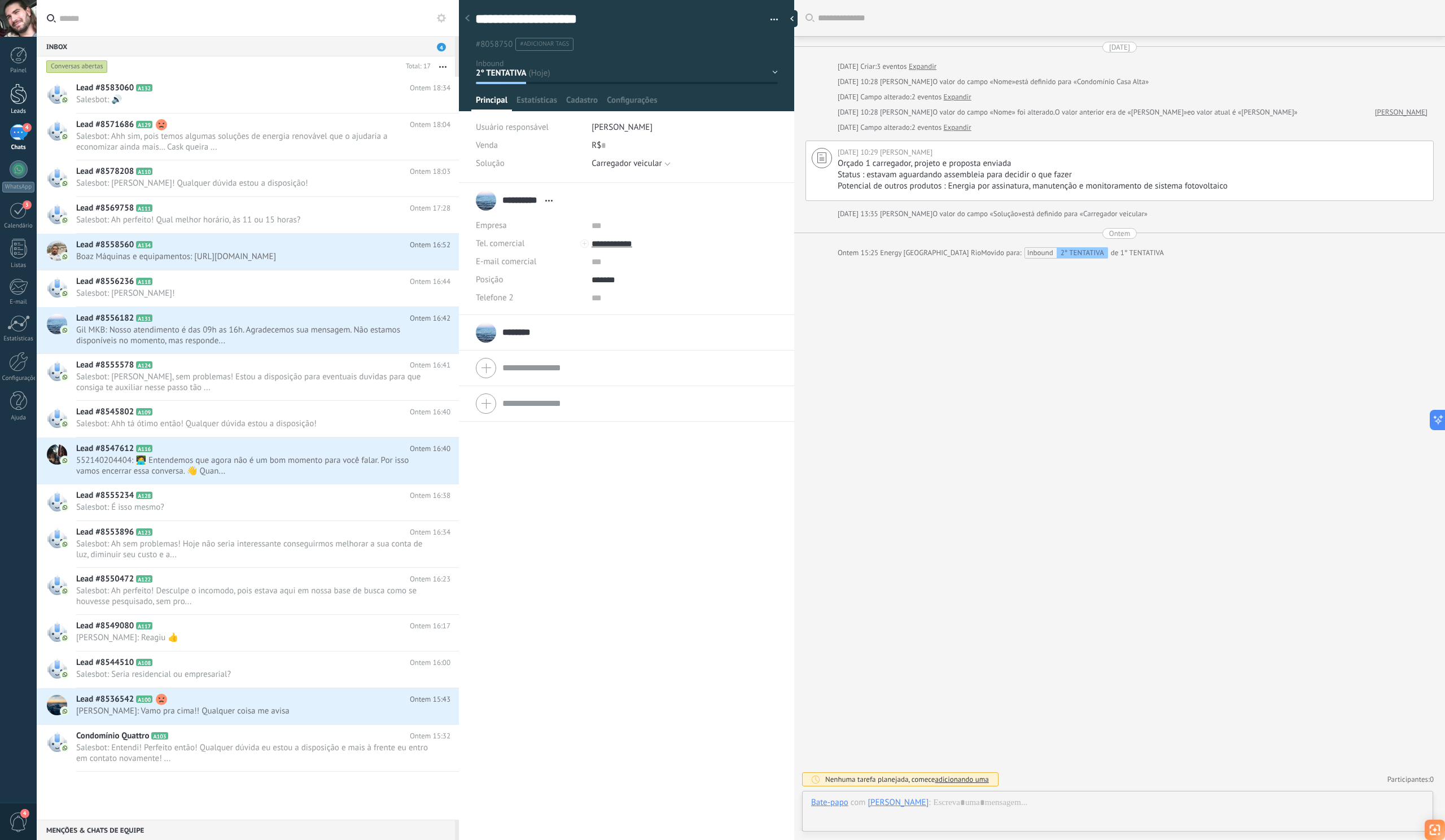
click at [22, 98] on div at bounding box center [18, 94] width 17 height 21
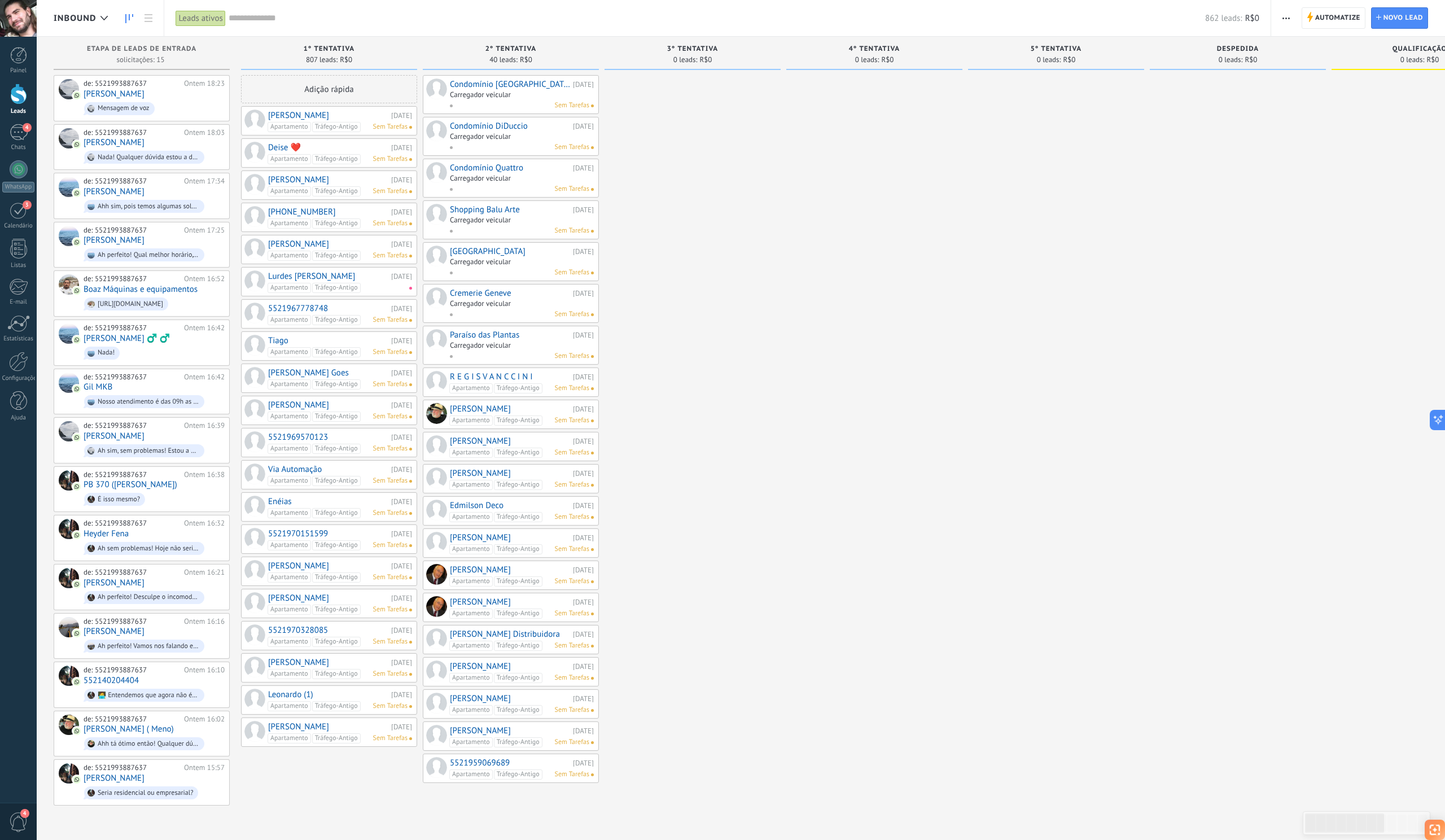
click at [481, 84] on link "Condomínio [GEOGRAPHIC_DATA]" at bounding box center [510, 84] width 120 height 10
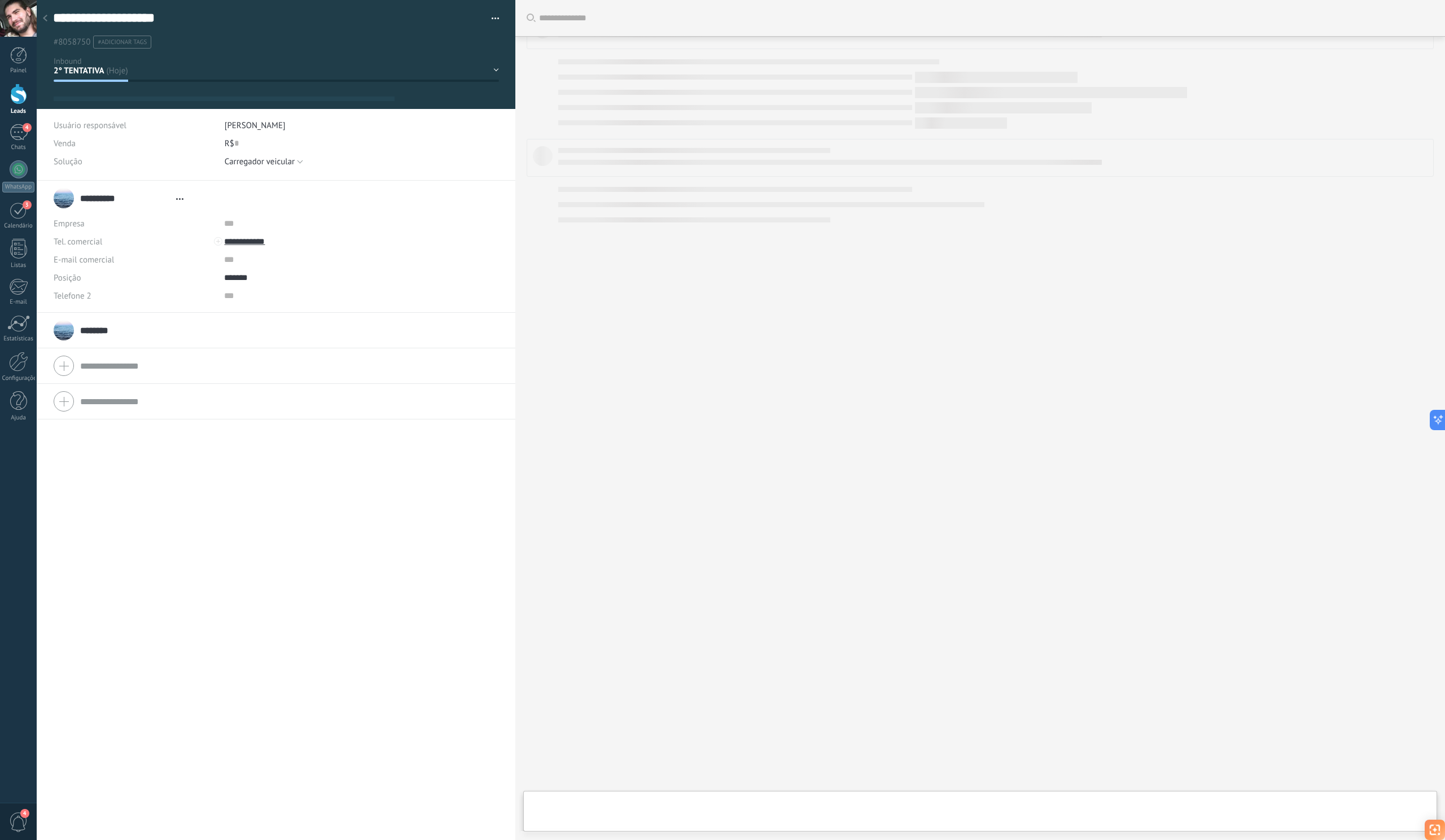
type textarea "**********"
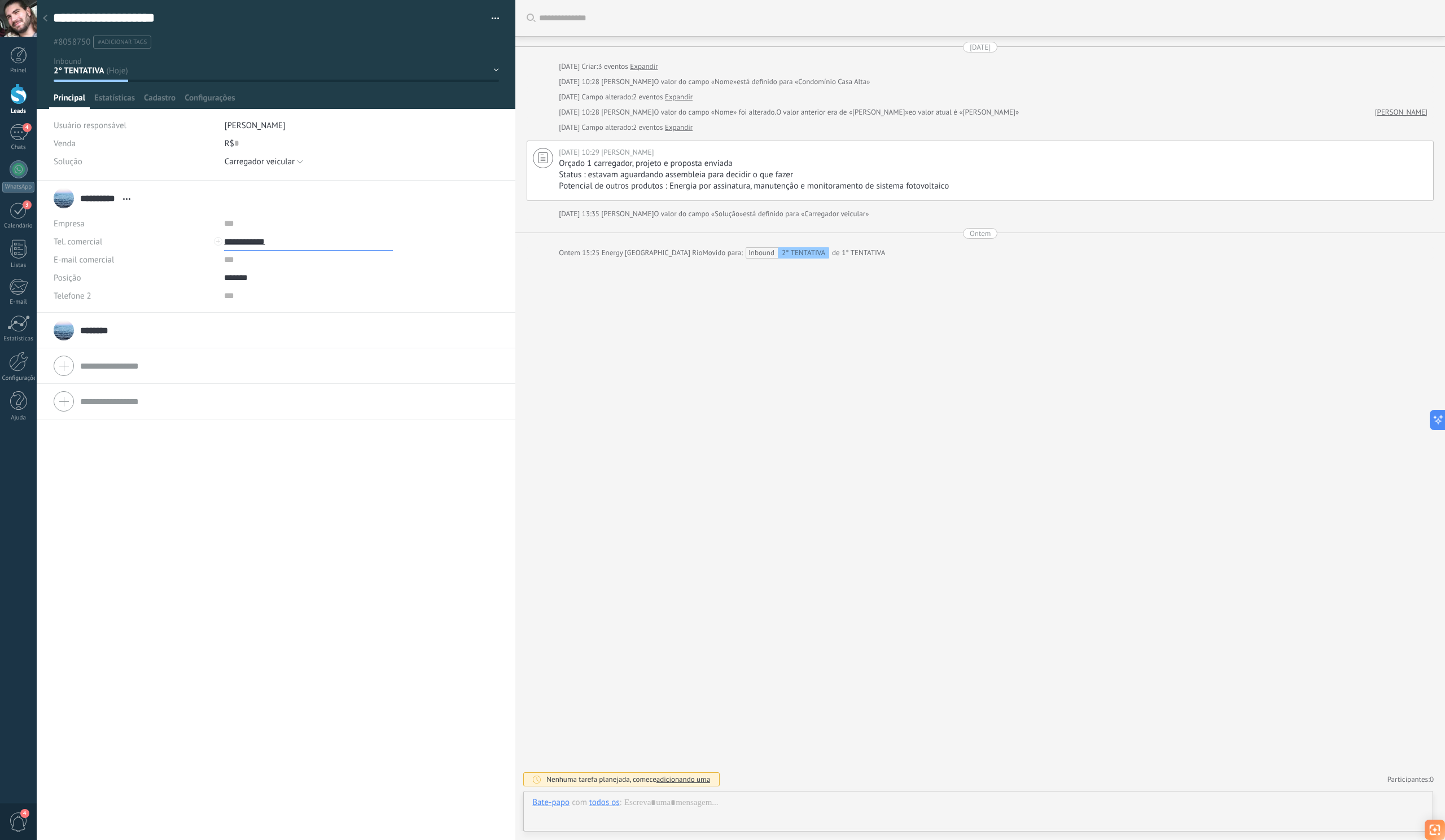
drag, startPoint x: 292, startPoint y: 245, endPoint x: 236, endPoint y: 244, distance: 56.0
click at [236, 244] on input "**********" at bounding box center [308, 241] width 169 height 18
